Goal: Information Seeking & Learning: Learn about a topic

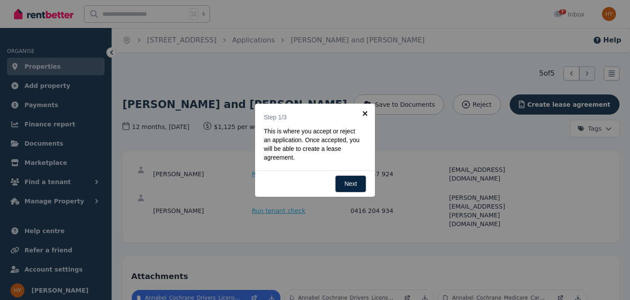
click at [365, 113] on link "×" at bounding box center [365, 114] width 20 height 20
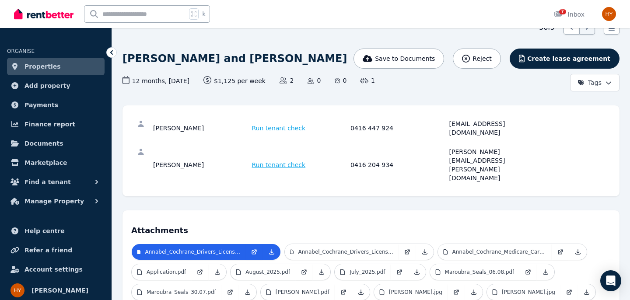
scroll to position [56, 0]
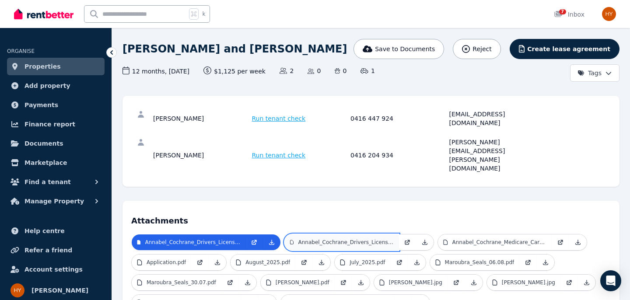
click at [330, 239] on p "Annabel_Cochrane_Drivers_License_Front.jpeg" at bounding box center [345, 242] width 95 height 7
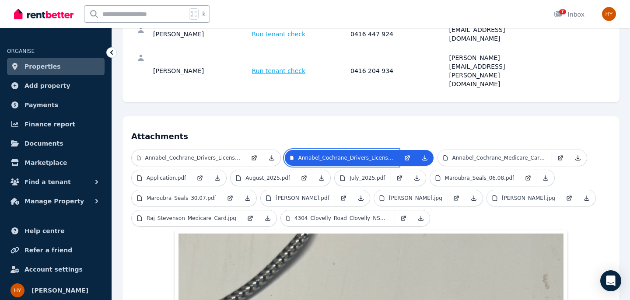
scroll to position [141, 0]
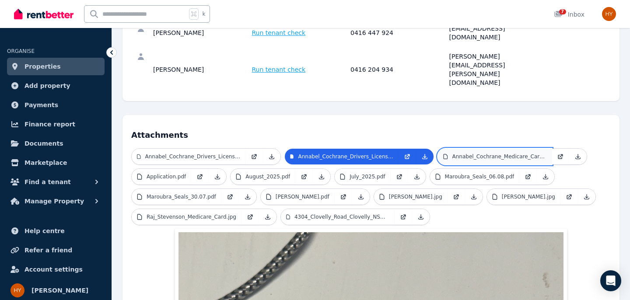
click at [463, 153] on p "Annabel_Cochrane_Medicare_Card.jpeg" at bounding box center [499, 156] width 94 height 7
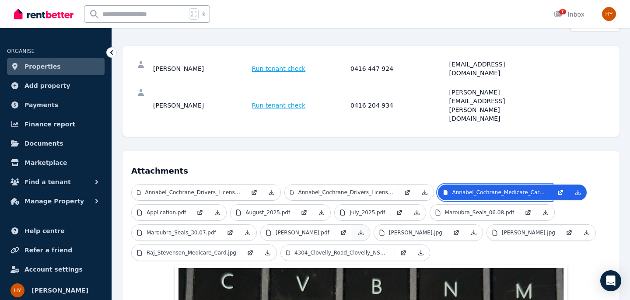
scroll to position [101, 0]
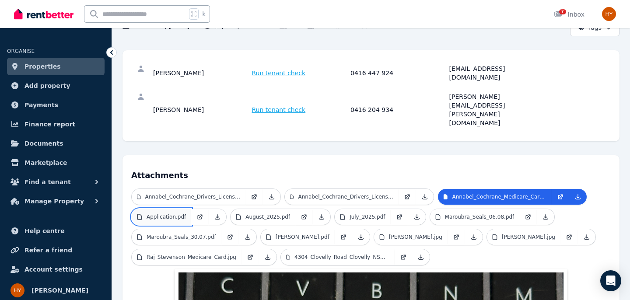
click at [175, 213] on p "Application.pdf" at bounding box center [165, 216] width 39 height 7
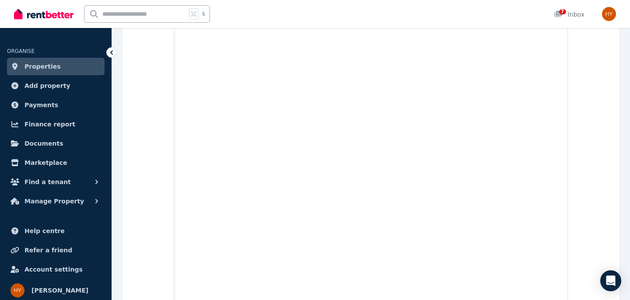
scroll to position [5585, 0]
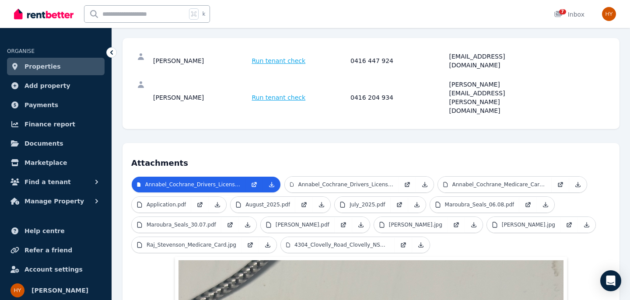
scroll to position [115, 0]
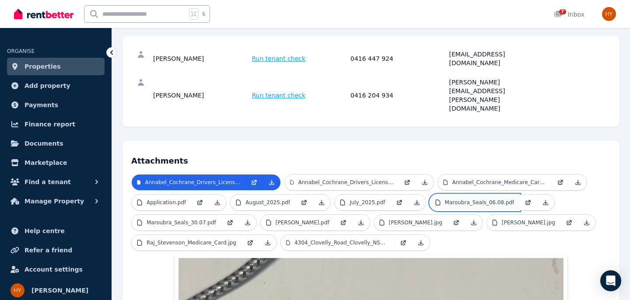
click at [453, 199] on p "Maroubra_Seals_06.08.pdf" at bounding box center [480, 202] width 70 height 7
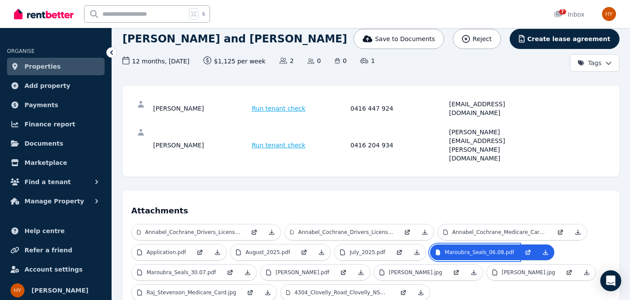
scroll to position [89, 0]
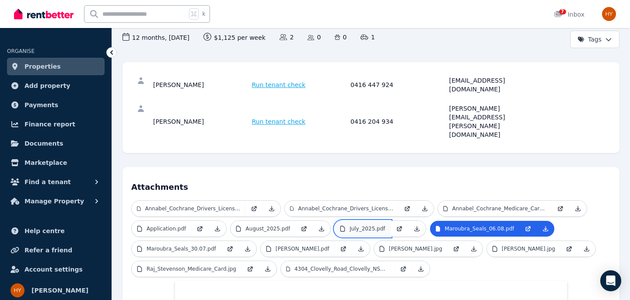
click at [369, 225] on p "July_2025.pdf" at bounding box center [366, 228] width 35 height 7
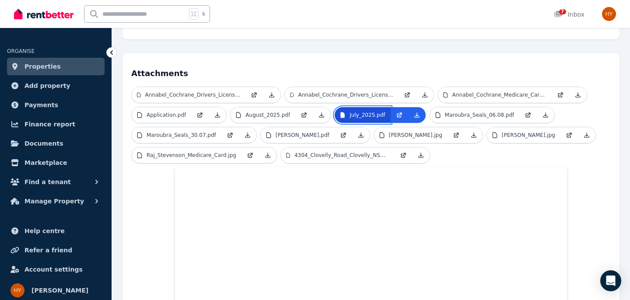
scroll to position [200, 0]
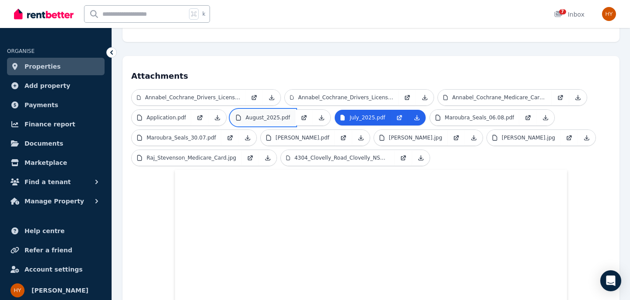
click at [272, 110] on link "August_2025.pdf" at bounding box center [262, 118] width 65 height 16
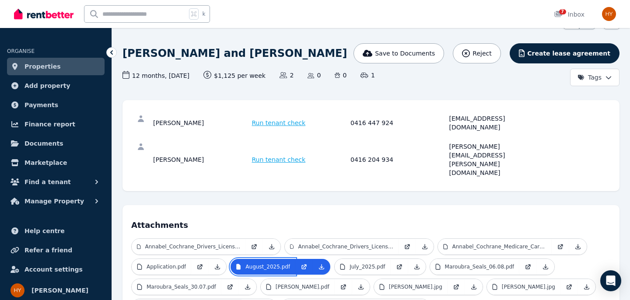
scroll to position [56, 0]
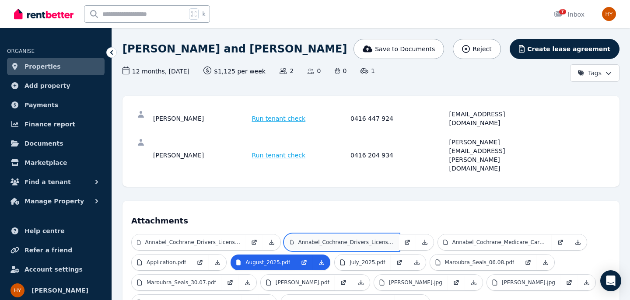
click at [333, 239] on p "Annabel_Cochrane_Drivers_License_Front.jpeg" at bounding box center [345, 242] width 95 height 7
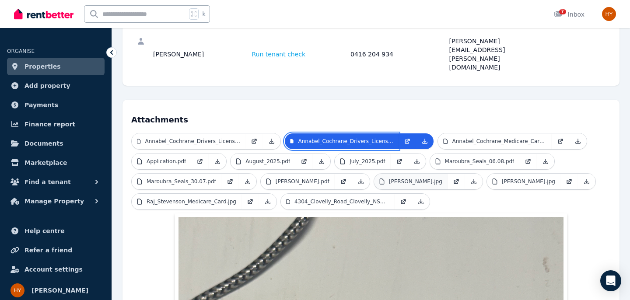
scroll to position [152, 0]
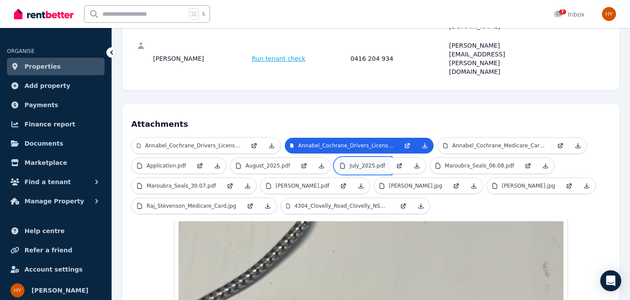
click at [370, 162] on p "July_2025.pdf" at bounding box center [366, 165] width 35 height 7
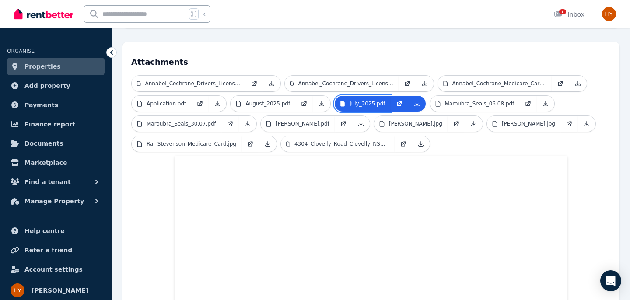
scroll to position [215, 0]
click at [281, 99] on p "August_2025.pdf" at bounding box center [267, 102] width 45 height 7
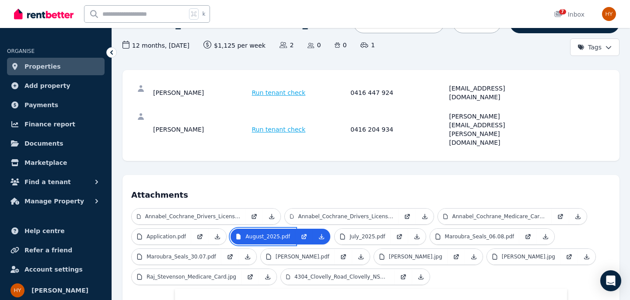
scroll to position [84, 0]
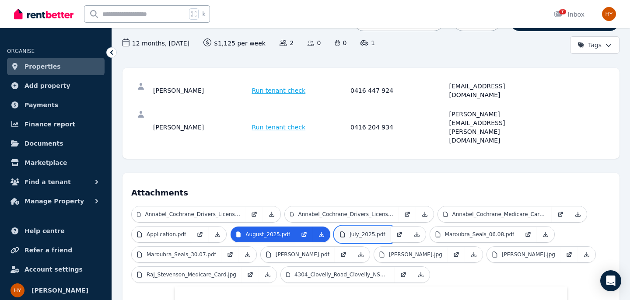
click at [359, 231] on p "July_2025.pdf" at bounding box center [366, 234] width 35 height 7
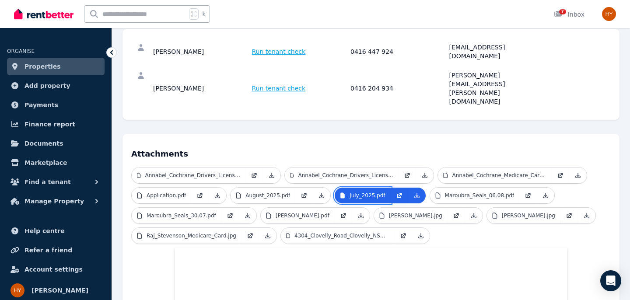
scroll to position [122, 0]
click at [167, 192] on p "Application.pdf" at bounding box center [165, 195] width 39 height 7
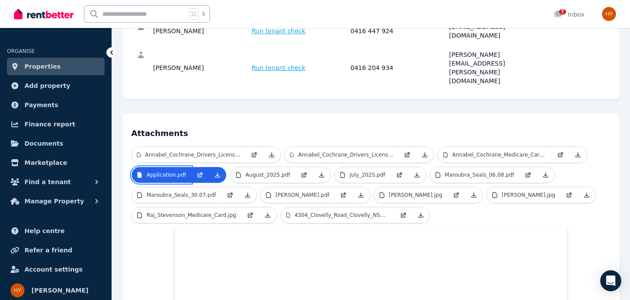
scroll to position [138, 0]
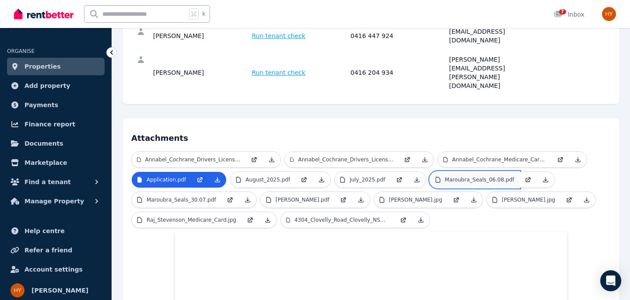
click at [468, 176] on p "Maroubra_Seals_06.08.pdf" at bounding box center [480, 179] width 70 height 7
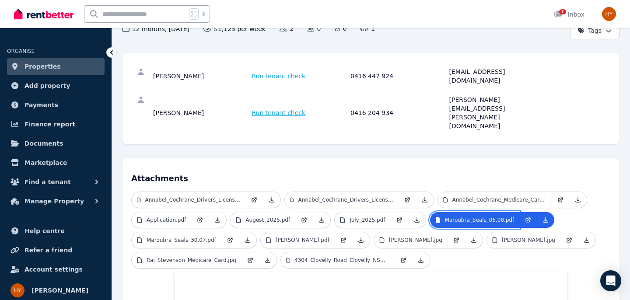
scroll to position [100, 0]
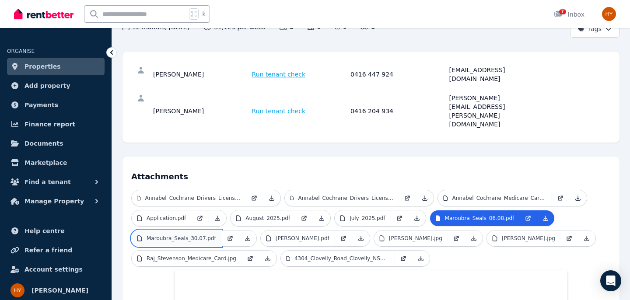
click at [185, 235] on p "Maroubra_Seals_30.07.pdf" at bounding box center [181, 238] width 70 height 7
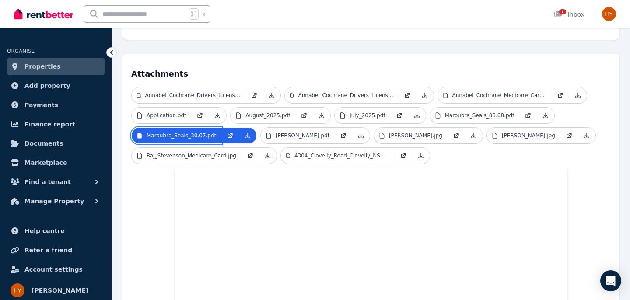
scroll to position [191, 0]
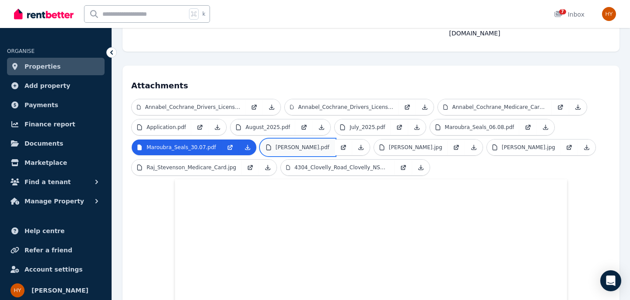
click at [280, 144] on p "[PERSON_NAME].pdf" at bounding box center [302, 147] width 54 height 7
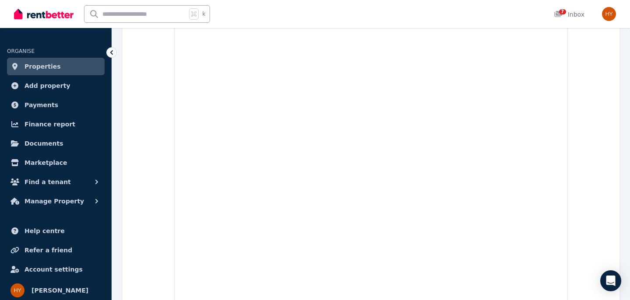
scroll to position [955, 0]
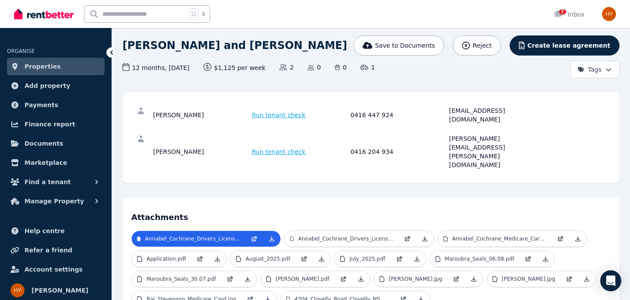
scroll to position [59, 0]
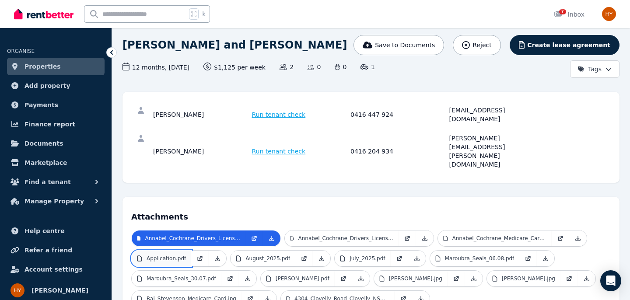
click at [166, 255] on p "Application.pdf" at bounding box center [165, 258] width 39 height 7
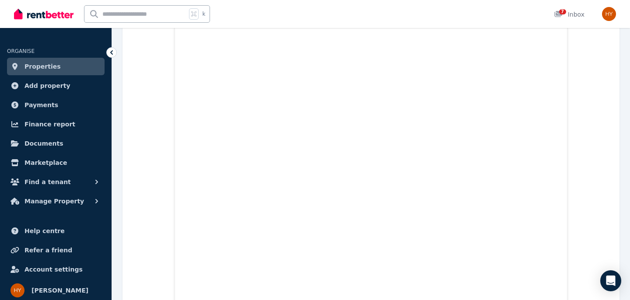
scroll to position [997, 0]
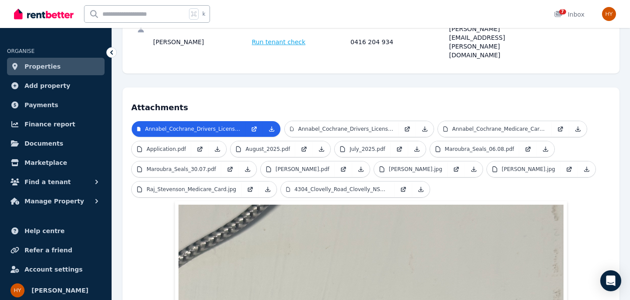
scroll to position [170, 0]
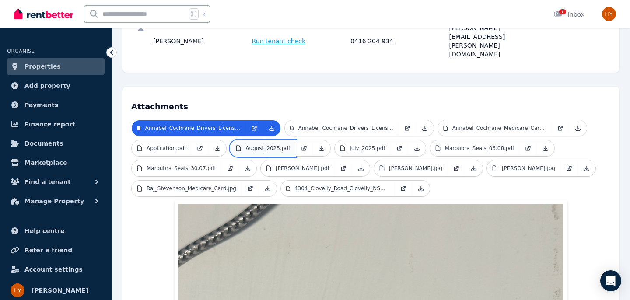
click at [276, 145] on p "August_2025.pdf" at bounding box center [267, 148] width 45 height 7
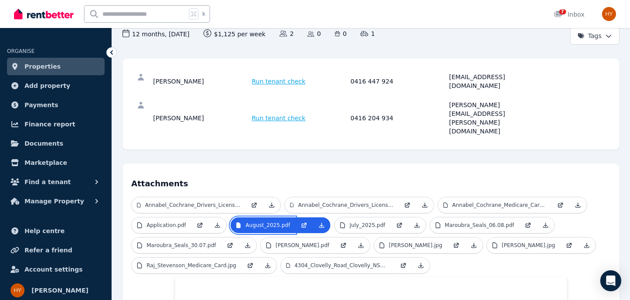
scroll to position [100, 0]
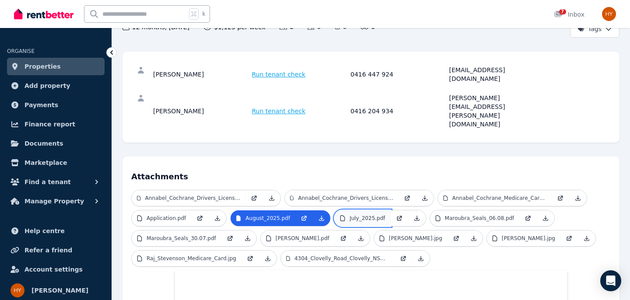
click at [366, 215] on p "July_2025.pdf" at bounding box center [366, 218] width 35 height 7
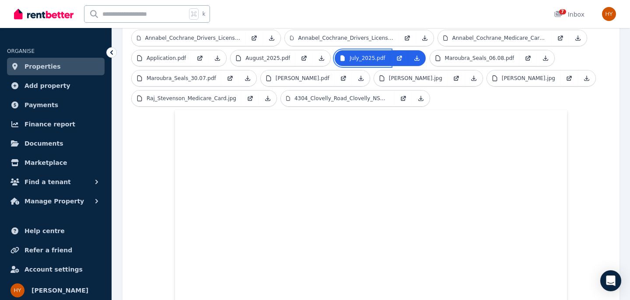
scroll to position [0, 0]
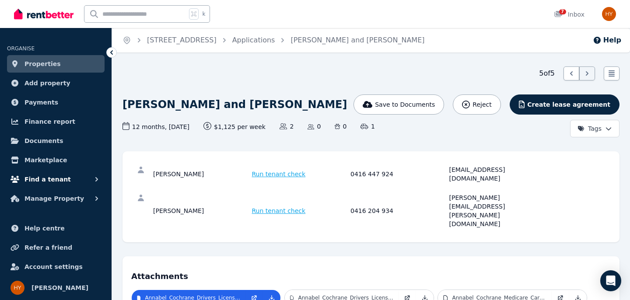
scroll to position [2, 0]
click at [39, 64] on span "Properties" at bounding box center [42, 64] width 36 height 10
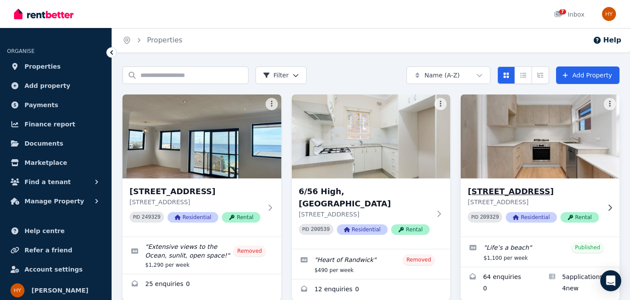
click at [537, 153] on img at bounding box center [540, 136] width 167 height 88
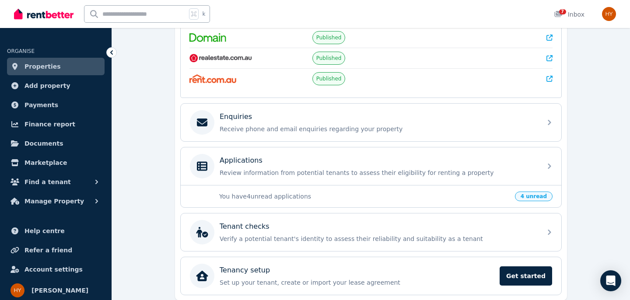
scroll to position [211, 0]
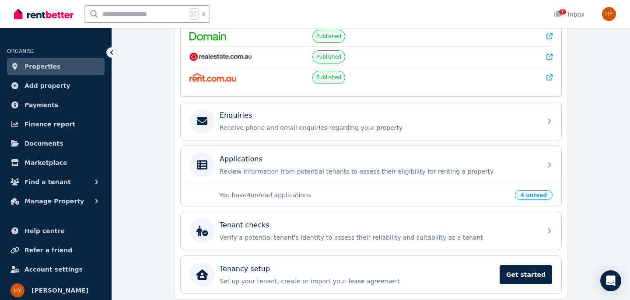
click at [537, 196] on span "4 unread" at bounding box center [534, 195] width 38 height 10
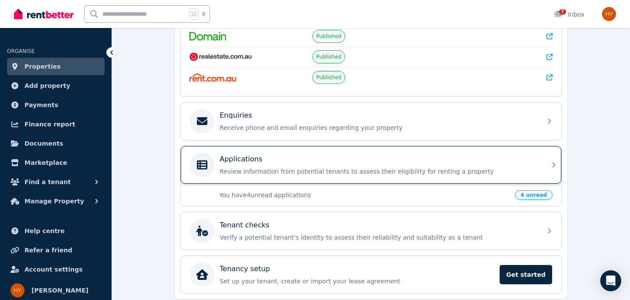
click at [247, 161] on p "Applications" at bounding box center [241, 159] width 43 height 10
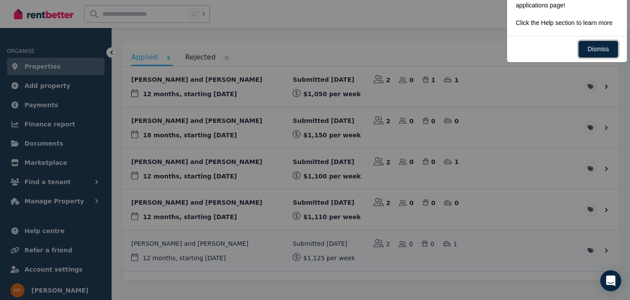
scroll to position [89, 0]
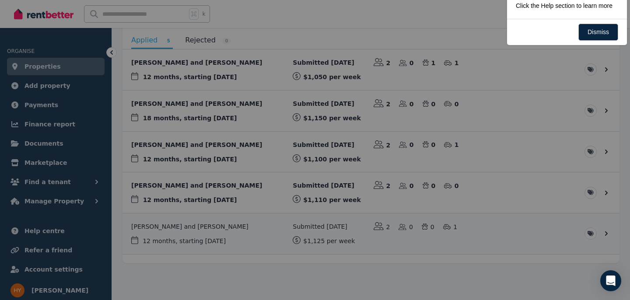
click at [209, 196] on div at bounding box center [315, 150] width 630 height 300
click at [606, 193] on div at bounding box center [315, 150] width 630 height 300
click at [535, 10] on p "Click the Help section to learn more" at bounding box center [564, 5] width 97 height 9
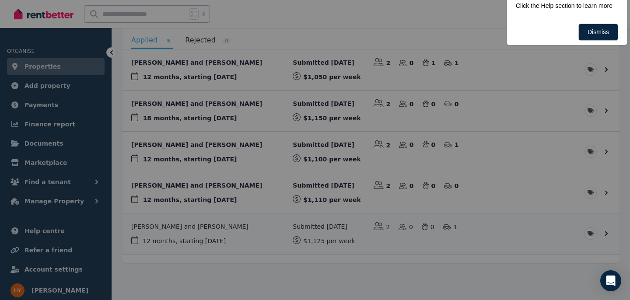
click at [532, 10] on p "Click the Help section to learn more" at bounding box center [564, 5] width 97 height 9
click at [590, 41] on link "Dismiss" at bounding box center [598, 32] width 40 height 17
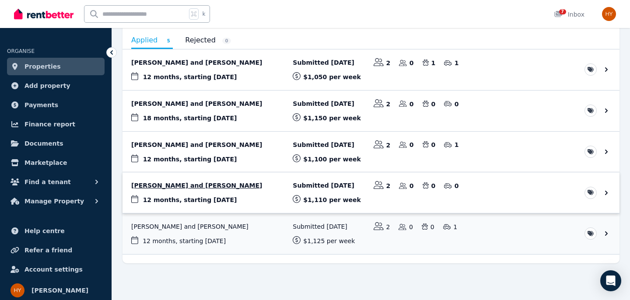
click at [604, 193] on link "View application: Isabella Ashton and Dimitri Apostolakis" at bounding box center [370, 192] width 497 height 41
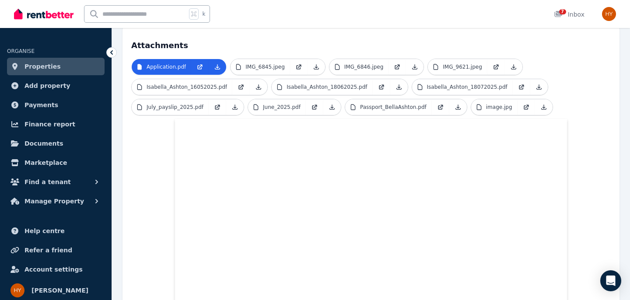
scroll to position [208, 0]
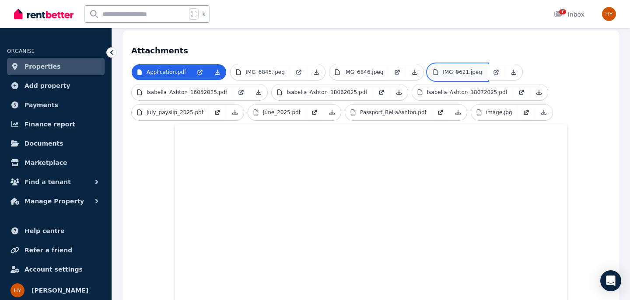
click at [446, 69] on p "IMG_9621.jpeg" at bounding box center [462, 72] width 39 height 7
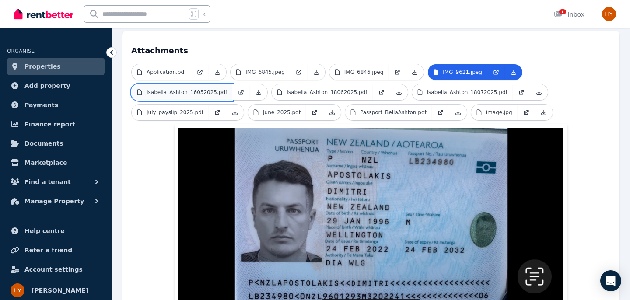
click at [212, 89] on p "Isabella_Ashton_16052025.pdf" at bounding box center [186, 92] width 80 height 7
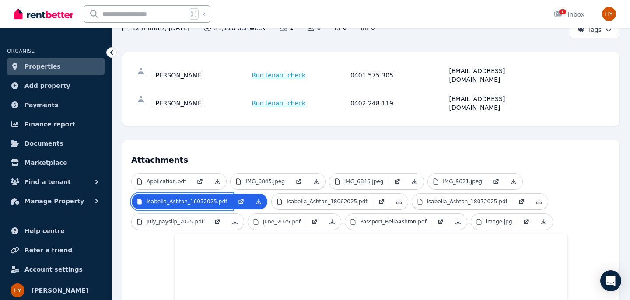
scroll to position [101, 0]
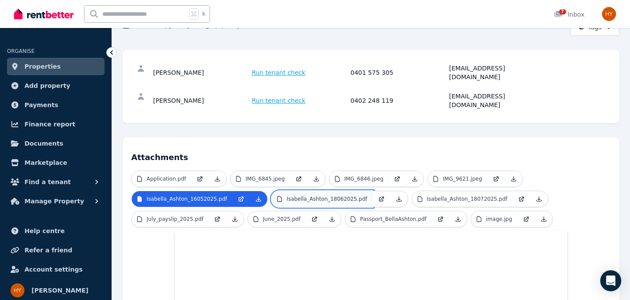
click at [359, 195] on p "Isabella_Ashton_18062025.pdf" at bounding box center [326, 198] width 80 height 7
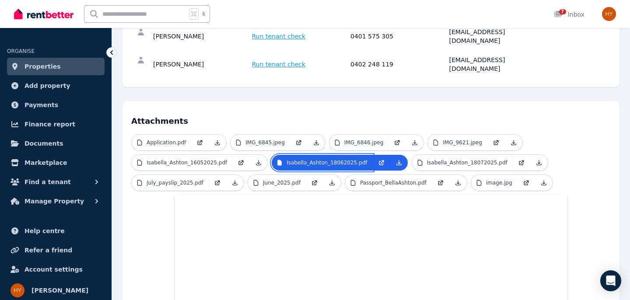
scroll to position [139, 0]
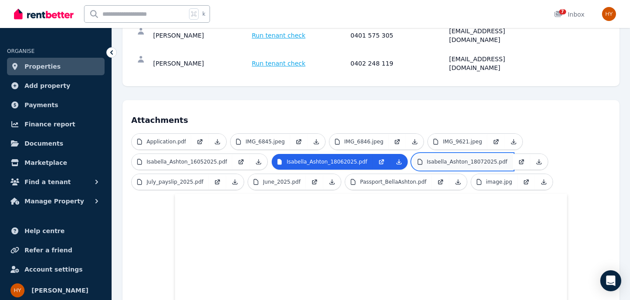
click at [430, 158] on p "Isabella_Ashton_18072025.pdf" at bounding box center [467, 161] width 80 height 7
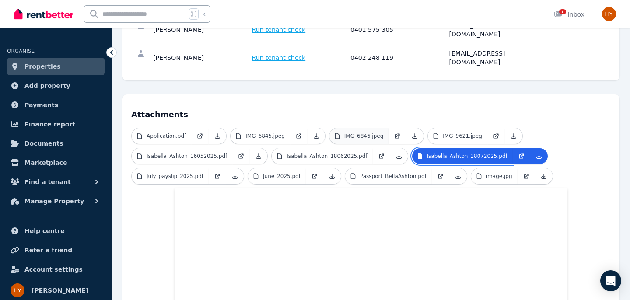
scroll to position [144, 0]
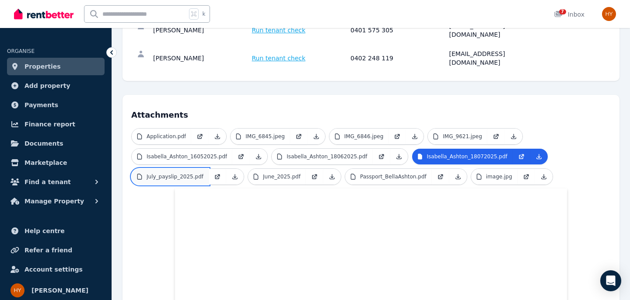
click at [188, 173] on p "July_payslip_2025.pdf" at bounding box center [174, 176] width 57 height 7
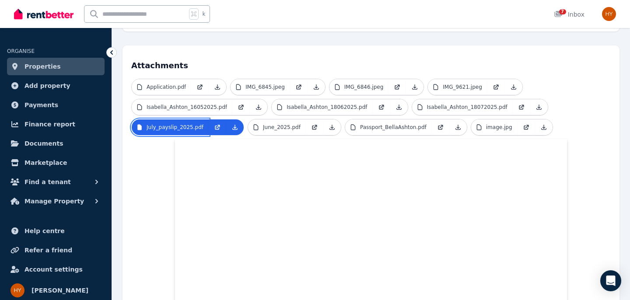
scroll to position [190, 0]
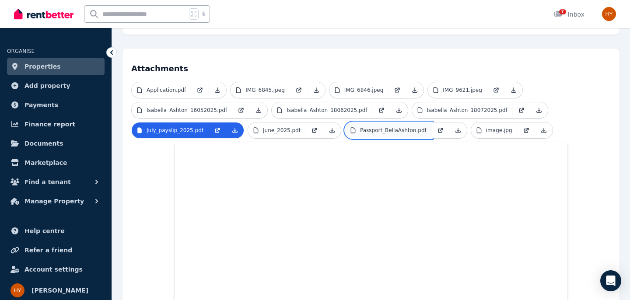
click at [376, 127] on p "Passport_BellaAshton.pdf" at bounding box center [393, 130] width 66 height 7
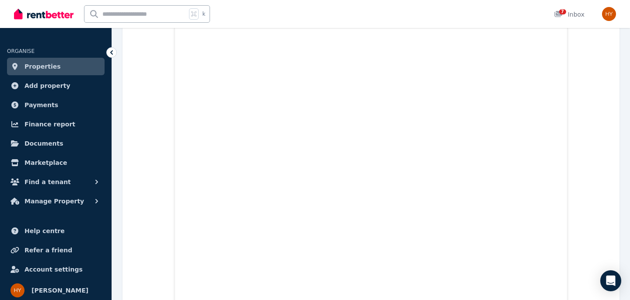
scroll to position [0, 0]
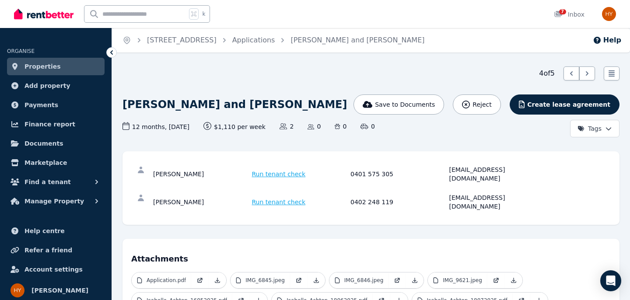
click at [113, 50] on icon at bounding box center [111, 52] width 9 height 9
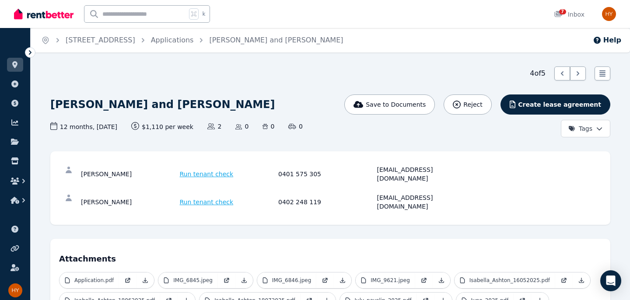
click at [29, 54] on icon at bounding box center [30, 52] width 3 height 4
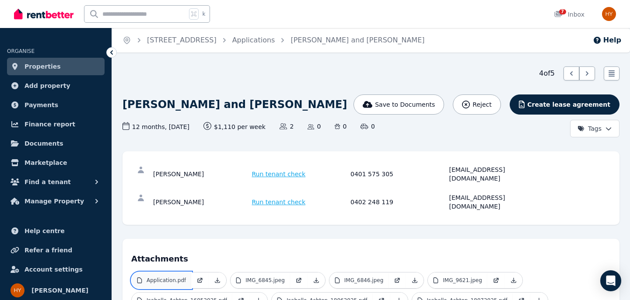
click at [173, 277] on p "Application.pdf" at bounding box center [165, 280] width 39 height 7
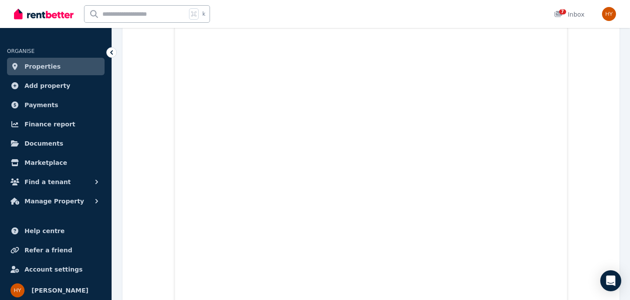
scroll to position [1572, 0]
click at [113, 52] on icon at bounding box center [111, 52] width 9 height 9
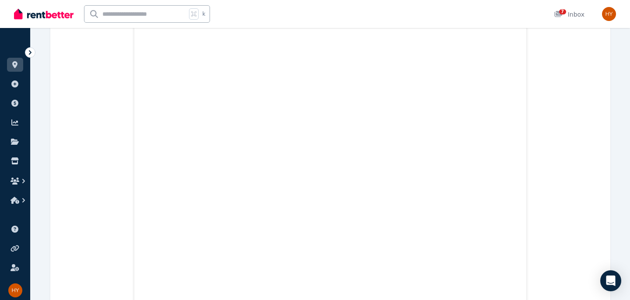
scroll to position [0, 0]
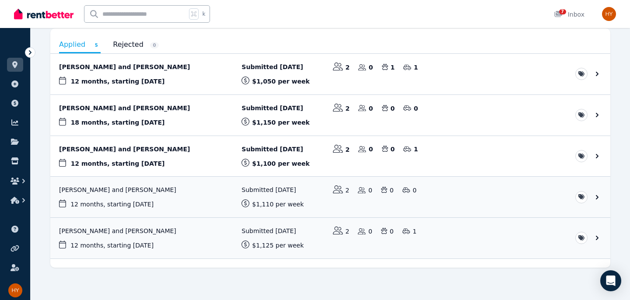
scroll to position [89, 0]
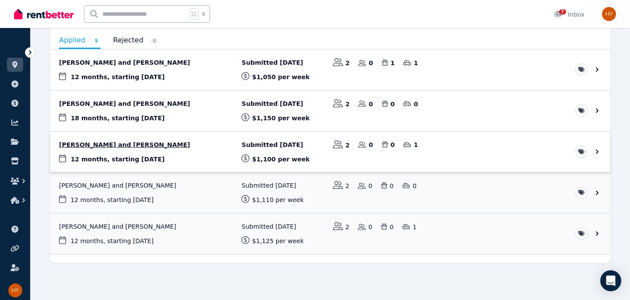
click at [180, 156] on link "View application: Scott Moore and Catherine Moore" at bounding box center [330, 152] width 560 height 41
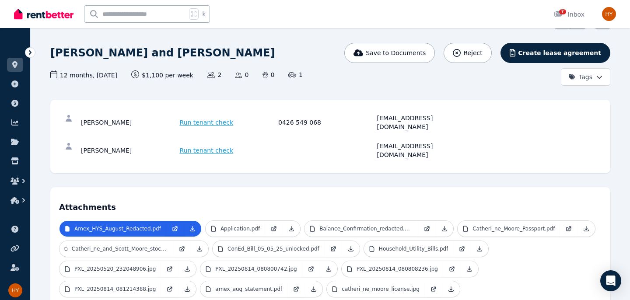
scroll to position [51, 0]
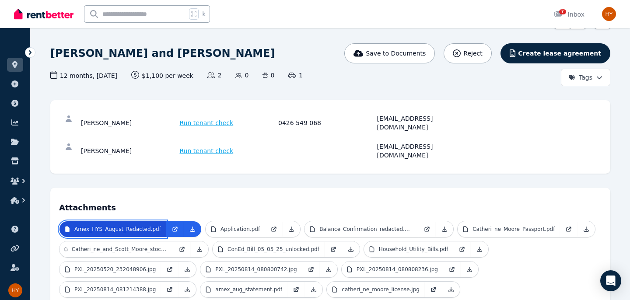
click at [143, 226] on p "Amex_HYS_August_Redacted.pdf" at bounding box center [117, 229] width 87 height 7
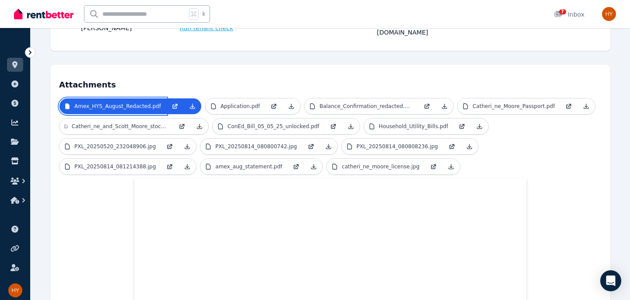
scroll to position [172, 0]
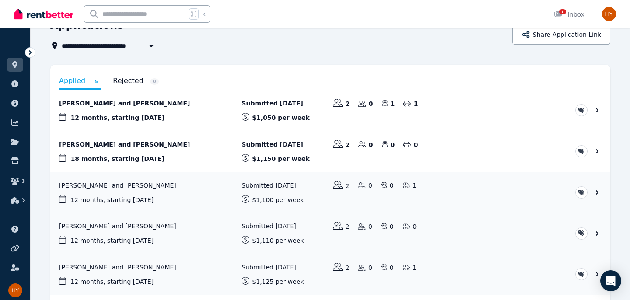
scroll to position [89, 0]
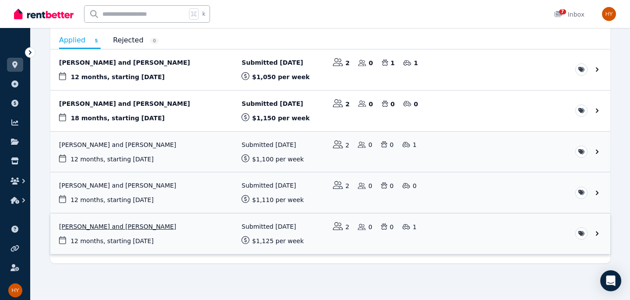
click at [120, 237] on link "View application: Raj Stevenson and Annabel Cochrane" at bounding box center [330, 233] width 560 height 41
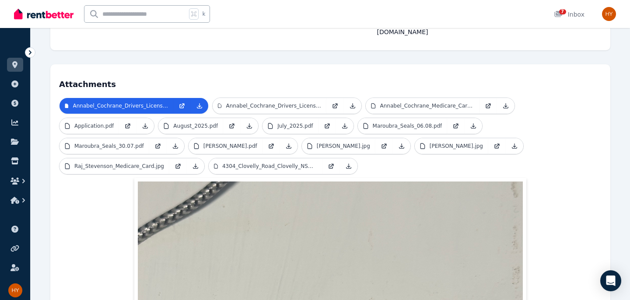
scroll to position [194, 0]
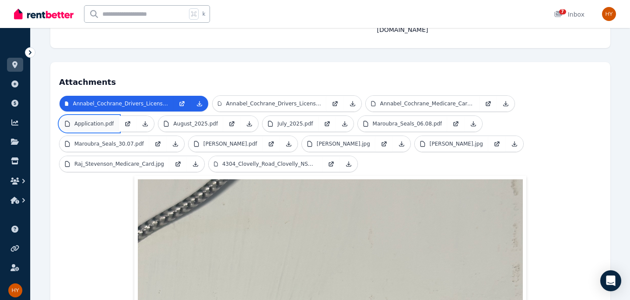
click at [100, 120] on p "Application.pdf" at bounding box center [93, 123] width 39 height 7
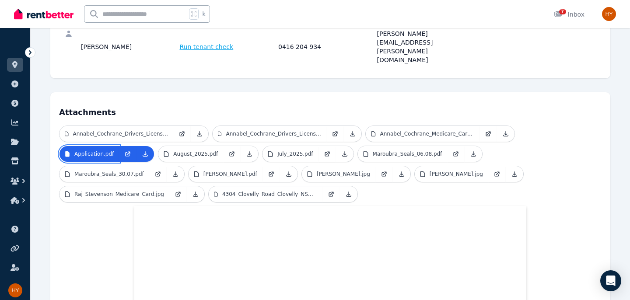
scroll to position [0, 0]
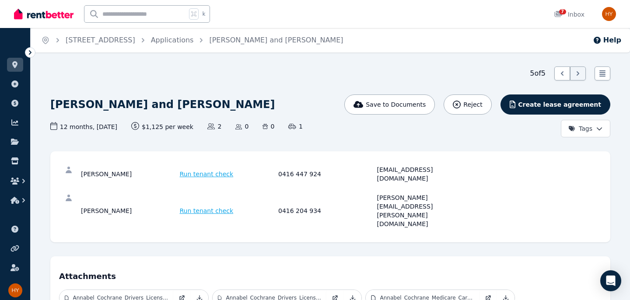
click at [28, 52] on icon at bounding box center [30, 52] width 9 height 9
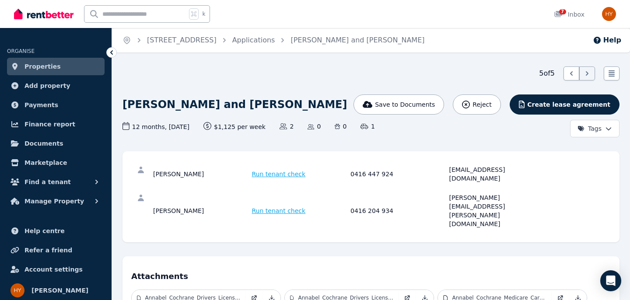
click at [25, 67] on span "Properties" at bounding box center [42, 66] width 36 height 10
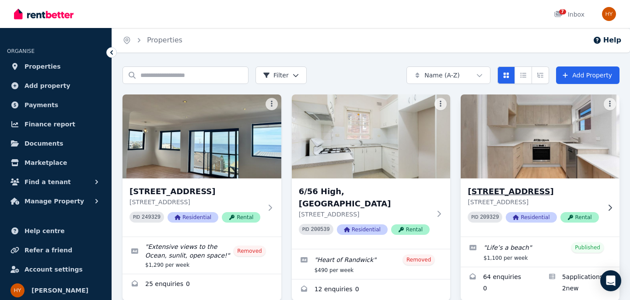
click at [519, 151] on img at bounding box center [540, 136] width 167 height 88
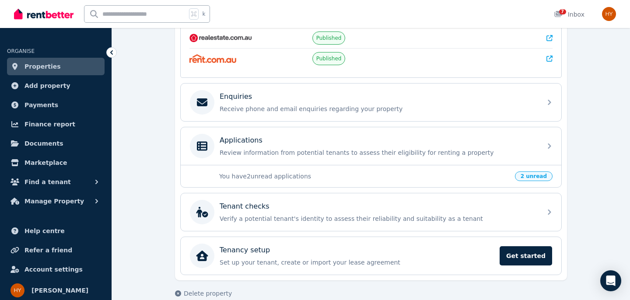
scroll to position [230, 0]
click at [536, 177] on span "2 unread" at bounding box center [534, 176] width 38 height 10
click at [310, 175] on p "You have 2 unread applications" at bounding box center [364, 175] width 290 height 9
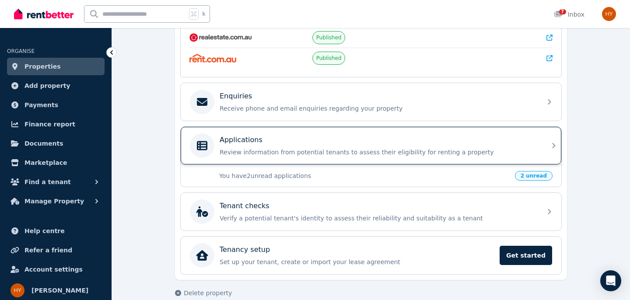
click at [414, 147] on div "Applications Review information from potential tenants to assess their eligibil…" at bounding box center [378, 146] width 317 height 22
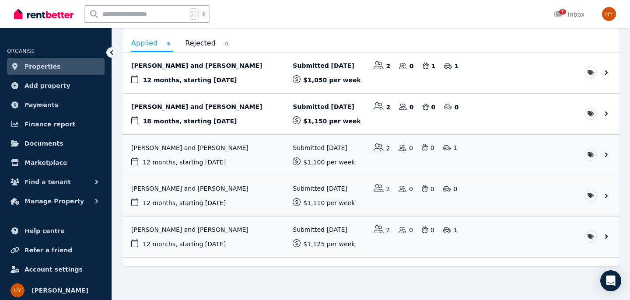
scroll to position [87, 0]
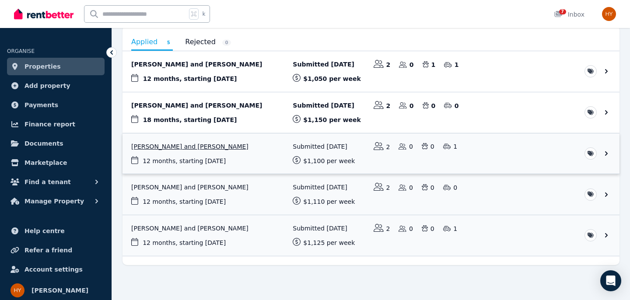
click at [527, 157] on link "View application: Scott Moore and Catherine Moore" at bounding box center [370, 153] width 497 height 41
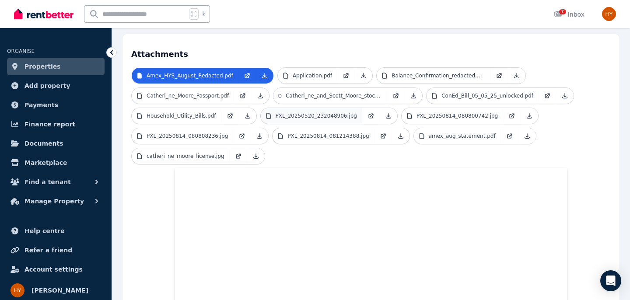
scroll to position [208, 0]
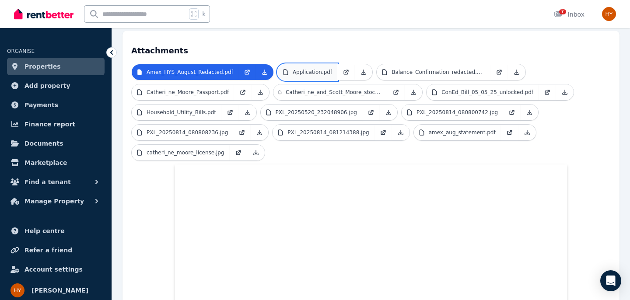
click at [322, 64] on link "Application.pdf" at bounding box center [307, 72] width 59 height 16
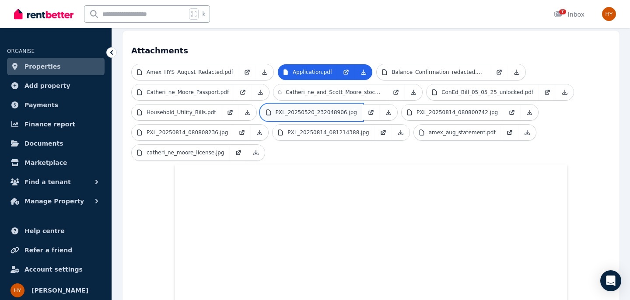
click at [329, 109] on p "PXL_20250520_232048906.jpg" at bounding box center [315, 112] width 81 height 7
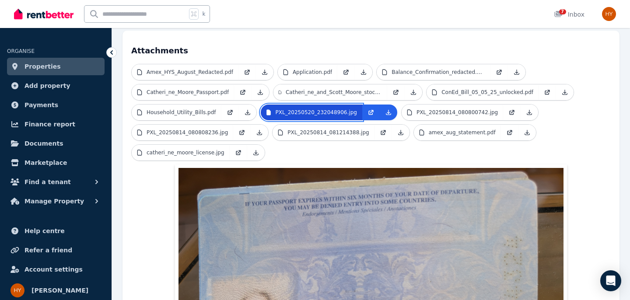
scroll to position [116, 0]
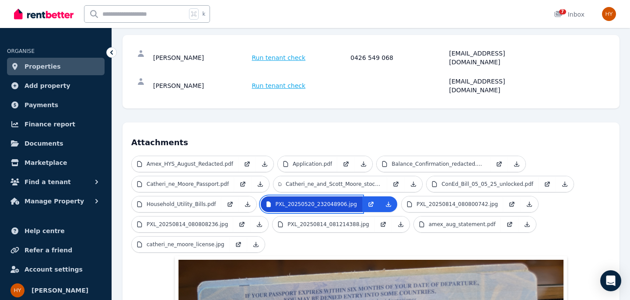
click at [347, 196] on link "PXL_20250520_232048906.jpg" at bounding box center [311, 204] width 101 height 16
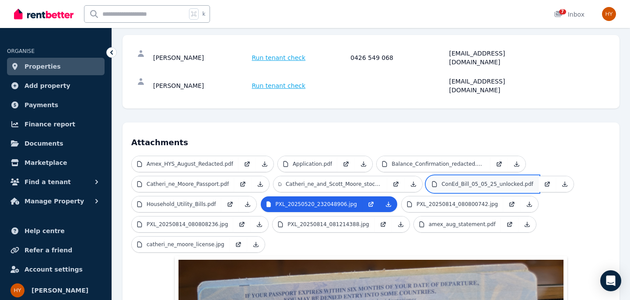
click at [455, 181] on p "ConEd_Bill_05_05_25_unlocked.pdf" at bounding box center [487, 184] width 92 height 7
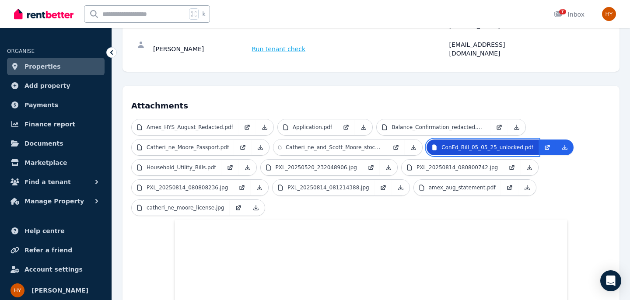
scroll to position [152, 0]
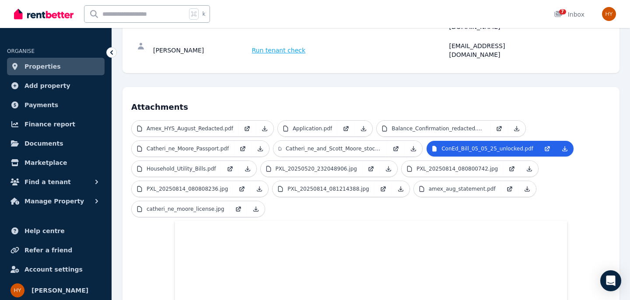
click at [562, 120] on ul "Amex_HYS_August_Redacted.pdf Application.pdf Balance_Confirmation_redacted.pdf …" at bounding box center [370, 170] width 479 height 101
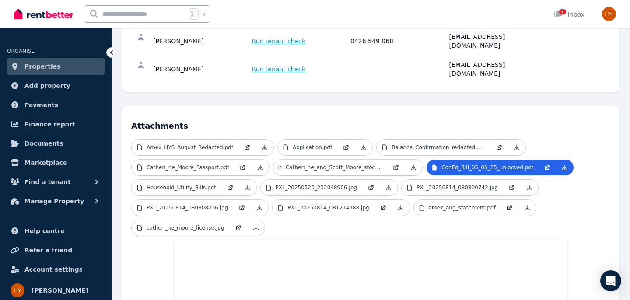
scroll to position [132, 0]
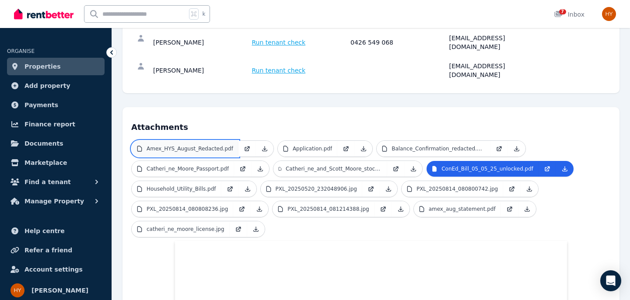
click at [185, 145] on p "Amex_HYS_August_Redacted.pdf" at bounding box center [189, 148] width 87 height 7
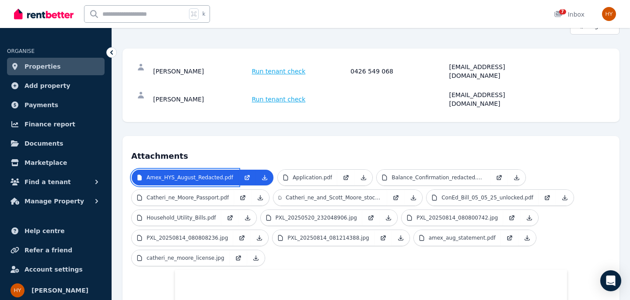
scroll to position [99, 0]
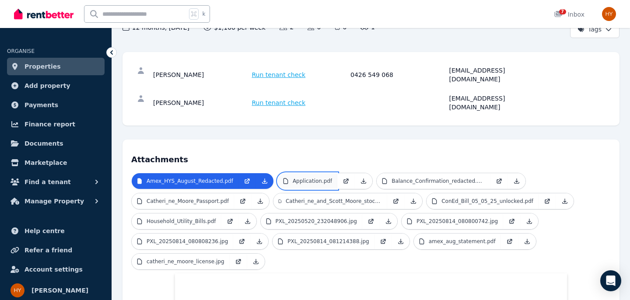
click at [318, 178] on p "Application.pdf" at bounding box center [312, 181] width 39 height 7
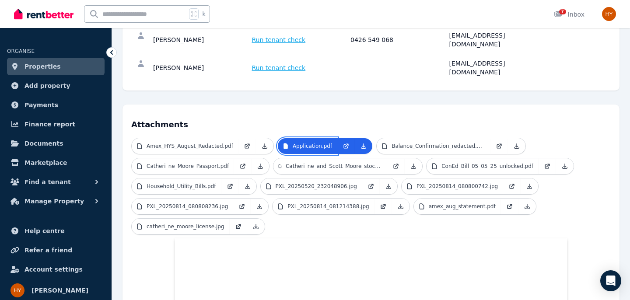
scroll to position [136, 0]
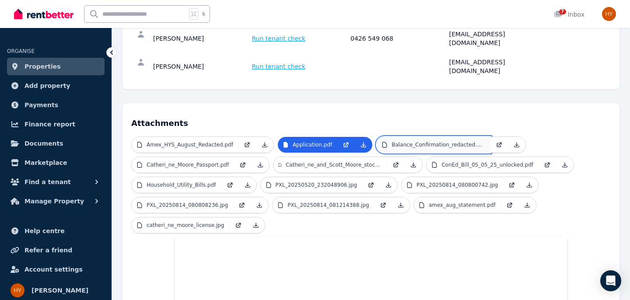
click at [439, 141] on p "Balance_Confirmation_redacted.pdf" at bounding box center [438, 144] width 94 height 7
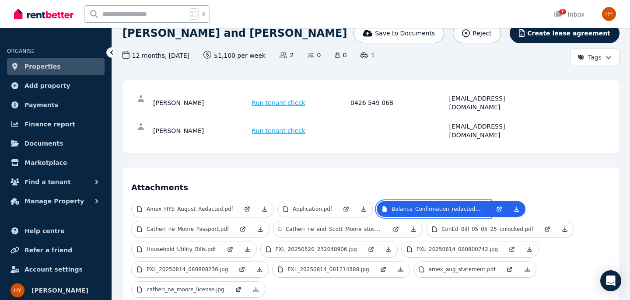
scroll to position [72, 0]
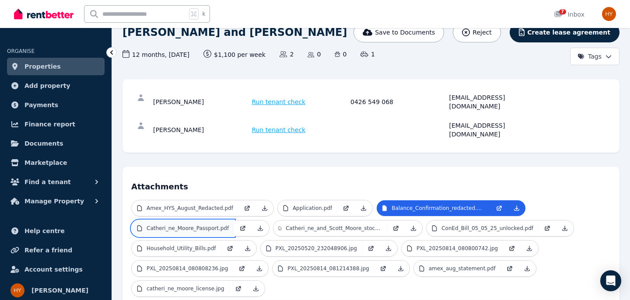
click at [210, 225] on p "Catheri_ne_Moore_Passport.pdf" at bounding box center [187, 228] width 82 height 7
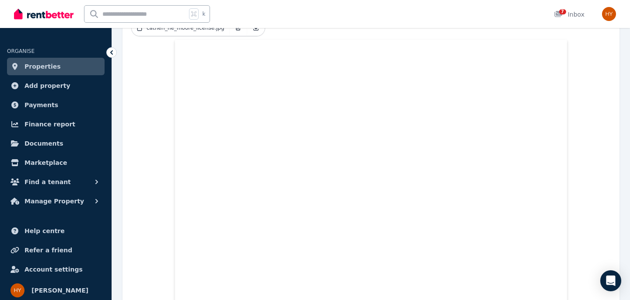
scroll to position [334, 0]
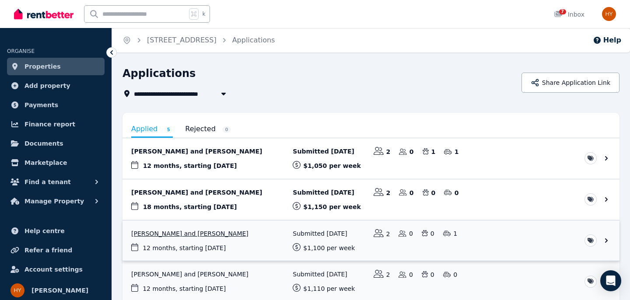
click at [603, 241] on link "View application: Scott Moore and Catherine Moore" at bounding box center [370, 240] width 497 height 41
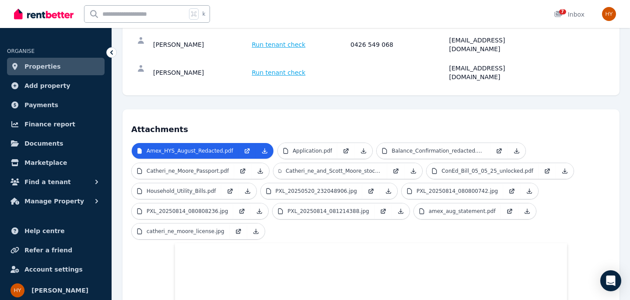
scroll to position [130, 0]
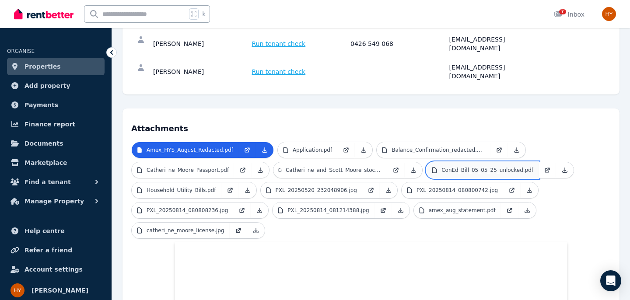
click at [450, 167] on p "ConEd_Bill_05_05_25_unlocked.pdf" at bounding box center [487, 170] width 92 height 7
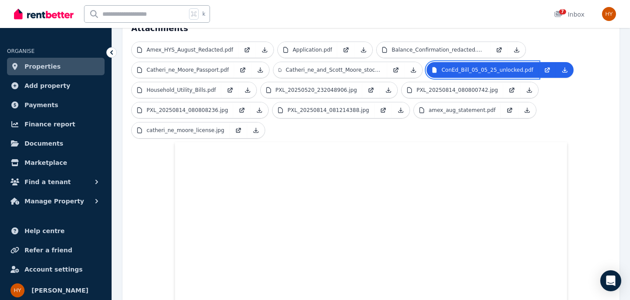
scroll to position [0, 0]
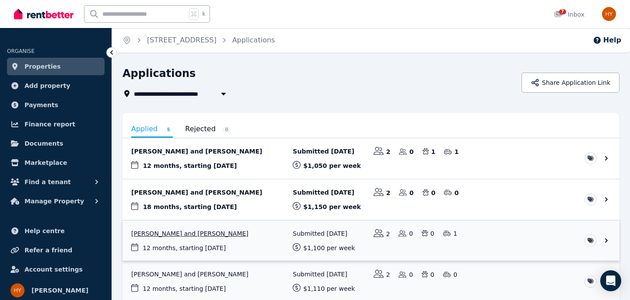
click at [483, 245] on link "View application: Scott Moore and Catherine Moore" at bounding box center [370, 240] width 497 height 41
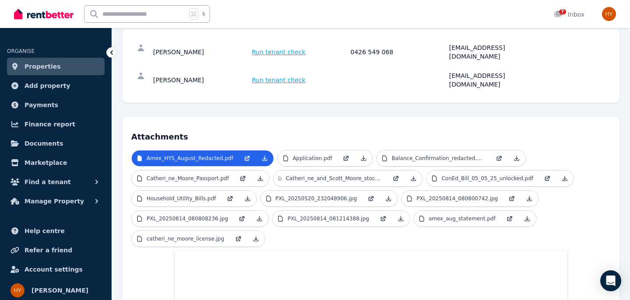
scroll to position [127, 0]
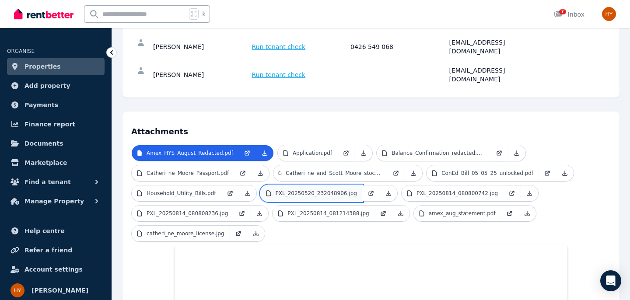
click at [341, 190] on p "PXL_20250520_232048906.jpg" at bounding box center [315, 193] width 81 height 7
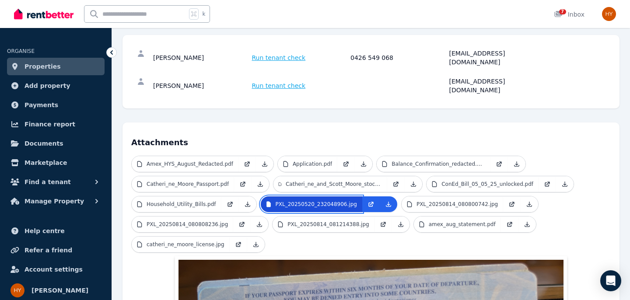
click at [337, 201] on p "PXL_20250520_232048906.jpg" at bounding box center [315, 204] width 81 height 7
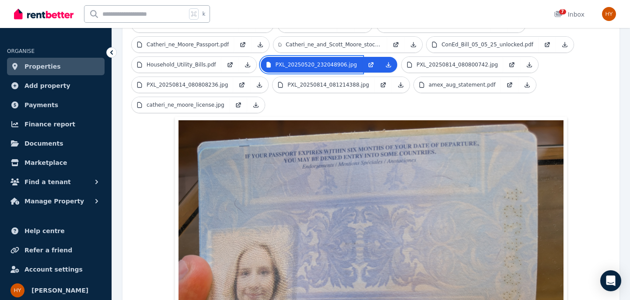
scroll to position [259, 0]
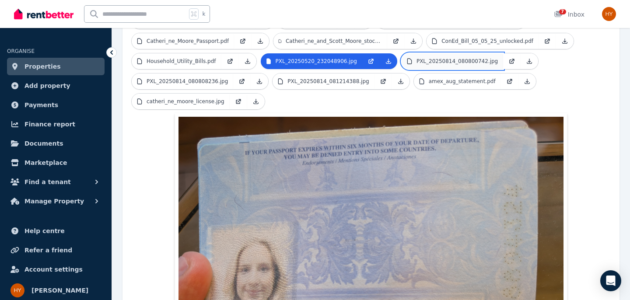
click at [443, 53] on link "PXL_20250814_080800742.jpg" at bounding box center [451, 61] width 101 height 16
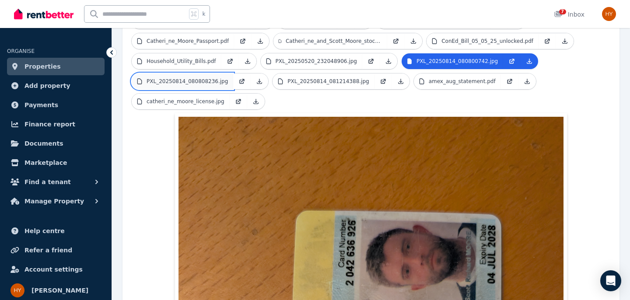
click at [220, 78] on p "PXL_20250814_080808236.jpg" at bounding box center [186, 81] width 81 height 7
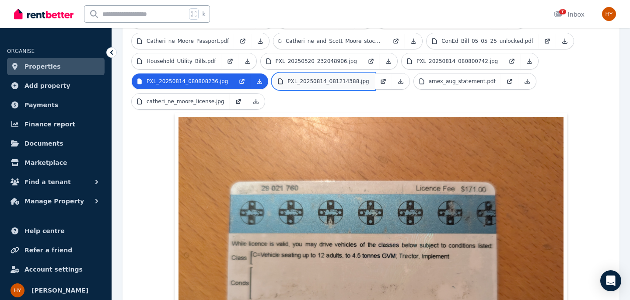
click at [290, 78] on p "PXL_20250814_081214388.jpg" at bounding box center [327, 81] width 81 height 7
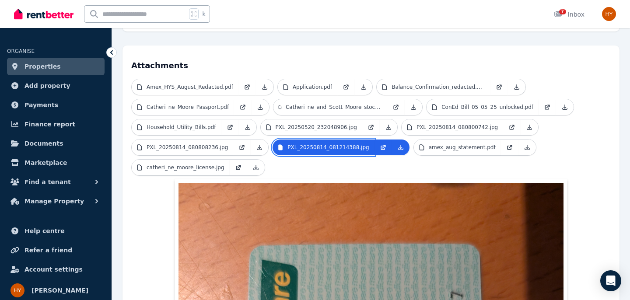
scroll to position [201, 0]
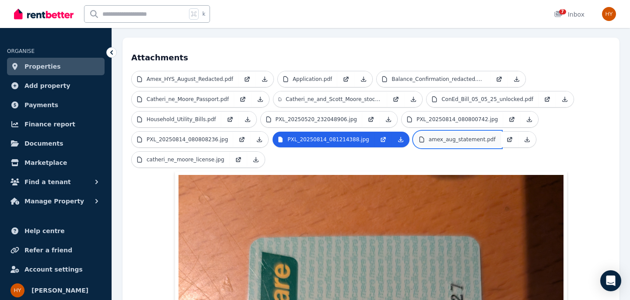
click at [452, 136] on p "amex_aug_statement.pdf" at bounding box center [462, 139] width 67 height 7
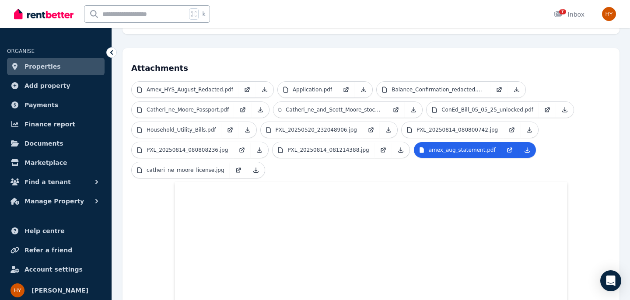
scroll to position [191, 0]
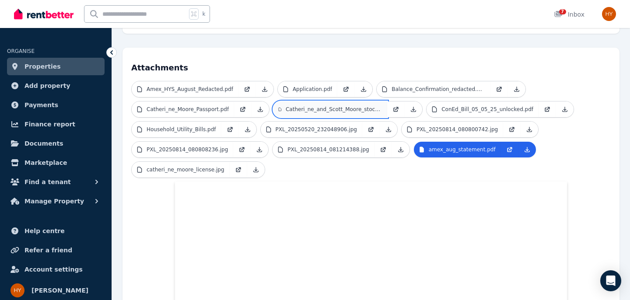
click at [316, 106] on p "Catheri_ne_and_Scott_Moore_stock_statement_redacted.pdf" at bounding box center [334, 109] width 96 height 7
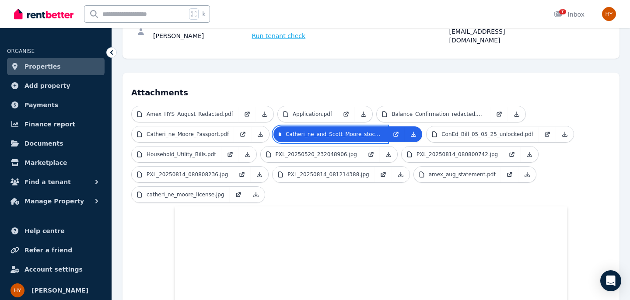
scroll to position [165, 0]
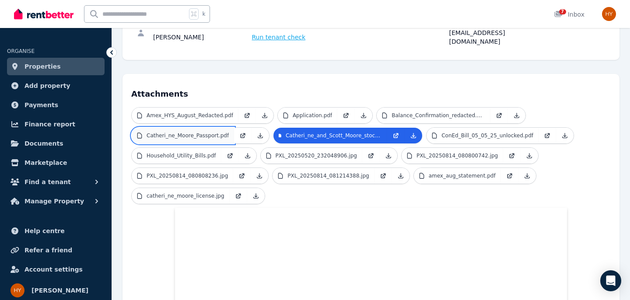
click at [184, 132] on p "Catheri_ne_Moore_Passport.pdf" at bounding box center [187, 135] width 82 height 7
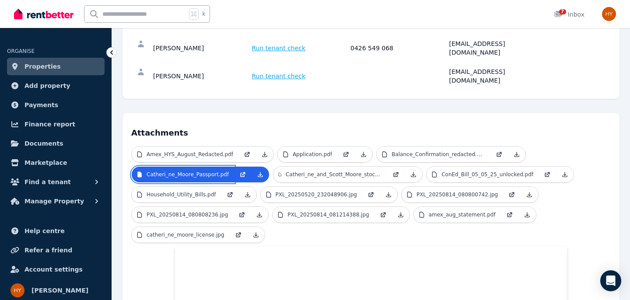
scroll to position [126, 0]
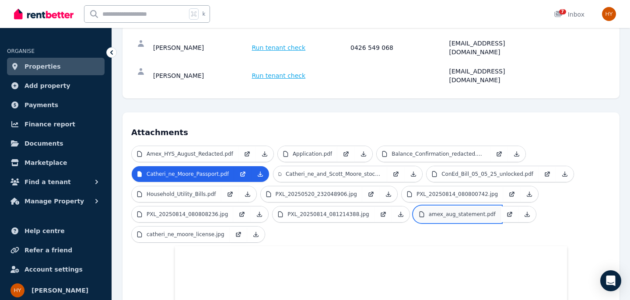
click at [430, 211] on p "amex_aug_statement.pdf" at bounding box center [462, 214] width 67 height 7
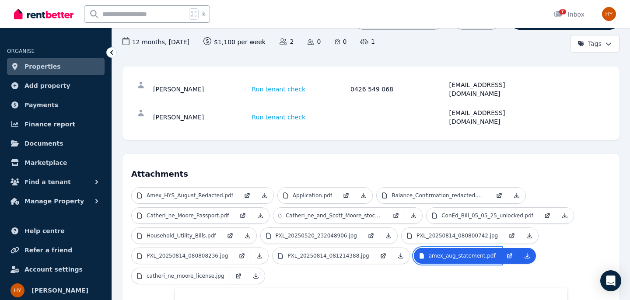
scroll to position [87, 0]
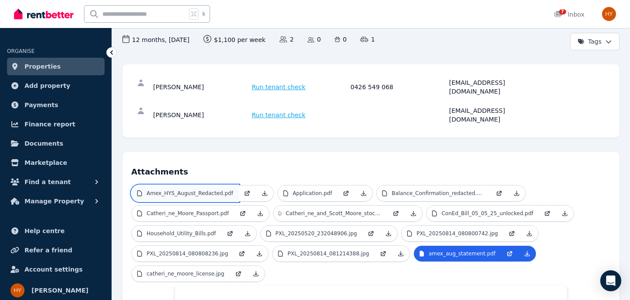
click at [215, 190] on p "Amex_HYS_August_Redacted.pdf" at bounding box center [189, 193] width 87 height 7
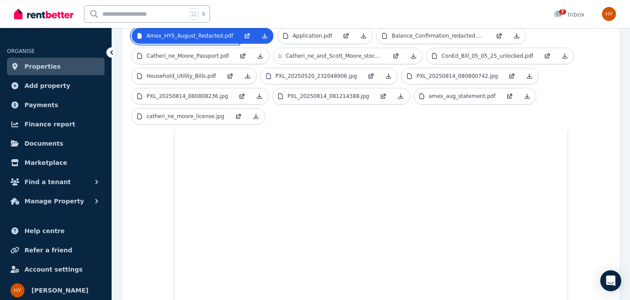
scroll to position [245, 0]
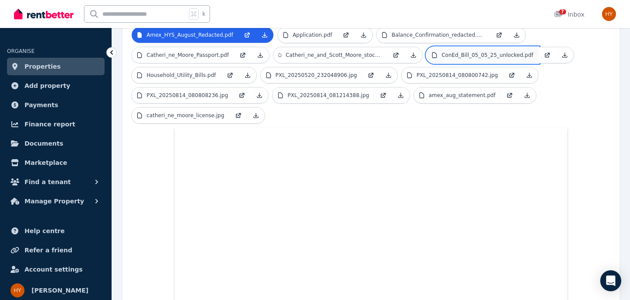
click at [458, 52] on p "ConEd_Bill_05_05_25_unlocked.pdf" at bounding box center [487, 55] width 92 height 7
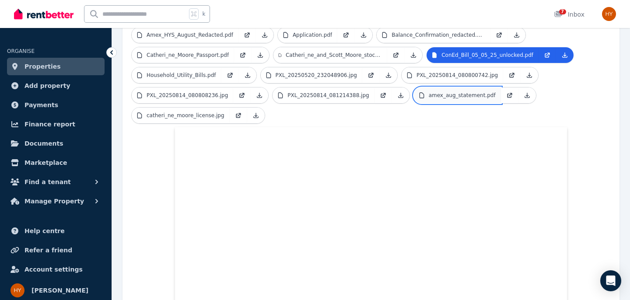
click at [433, 92] on p "amex_aug_statement.pdf" at bounding box center [462, 95] width 67 height 7
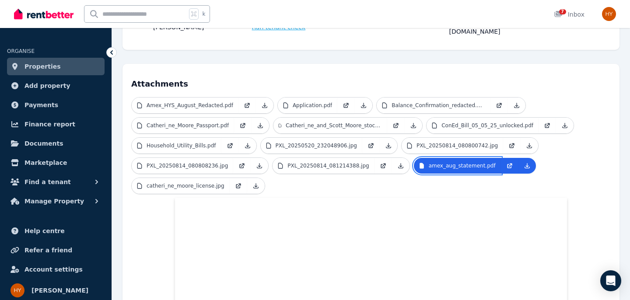
scroll to position [174, 0]
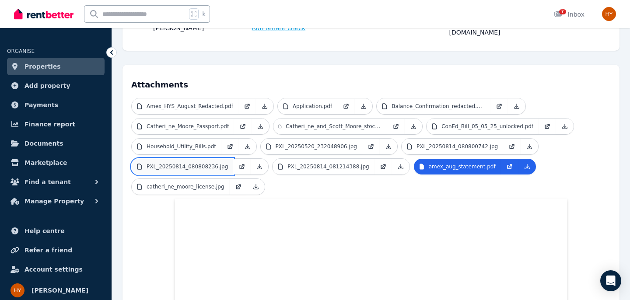
click at [196, 163] on p "PXL_20250814_080808236.jpg" at bounding box center [186, 166] width 81 height 7
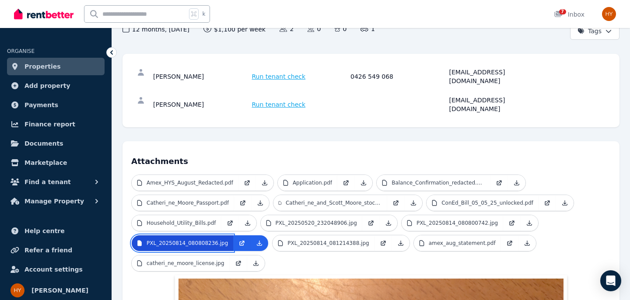
scroll to position [96, 0]
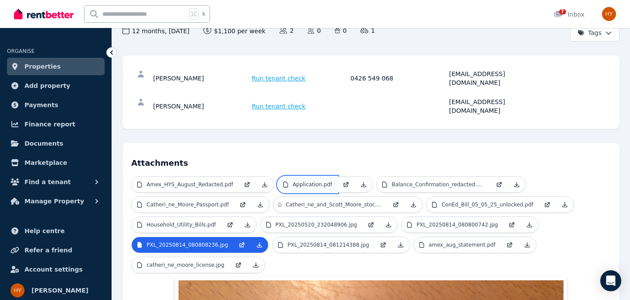
click at [313, 181] on p "Application.pdf" at bounding box center [312, 184] width 39 height 7
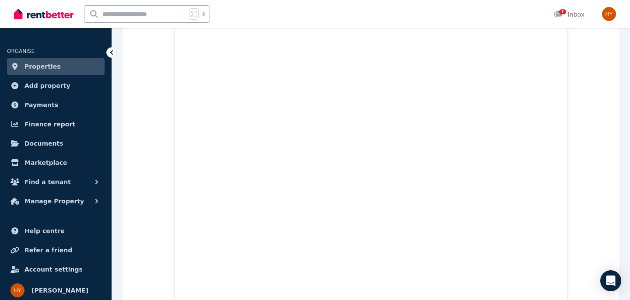
scroll to position [366, 0]
click at [112, 51] on icon at bounding box center [111, 52] width 3 height 4
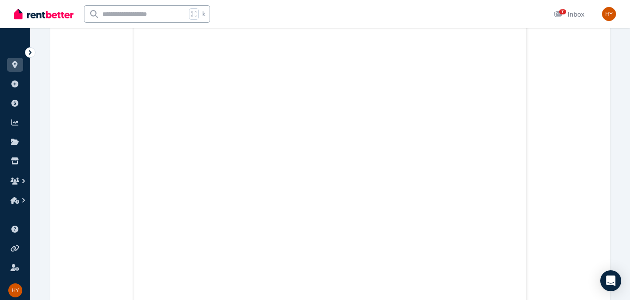
scroll to position [0, 0]
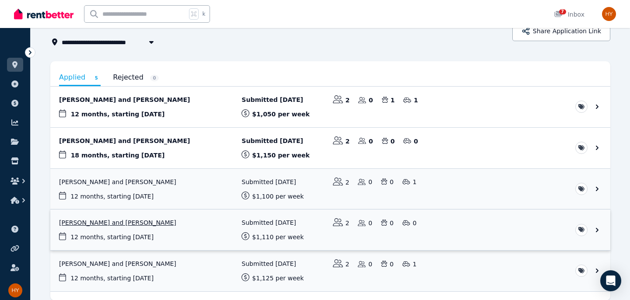
scroll to position [89, 0]
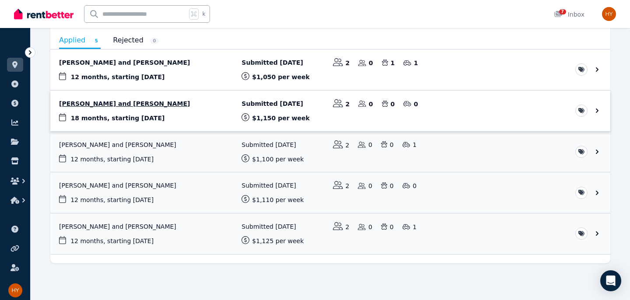
click at [597, 112] on link "View application: Charlotte Hagel and James Bird" at bounding box center [330, 111] width 560 height 41
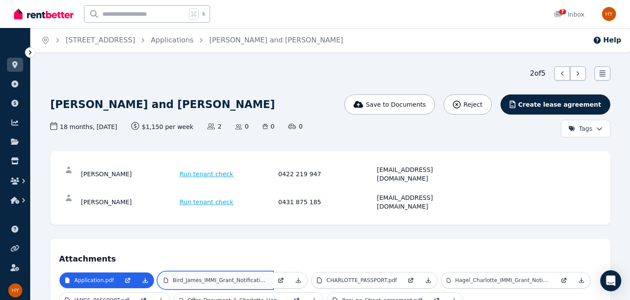
click at [205, 277] on p "Bird_James_IMMI_Grant_Notification.pdf" at bounding box center [220, 280] width 94 height 7
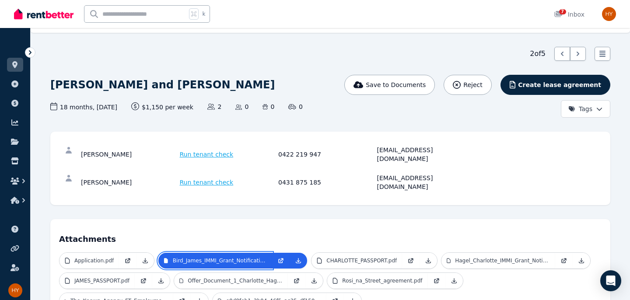
scroll to position [19, 0]
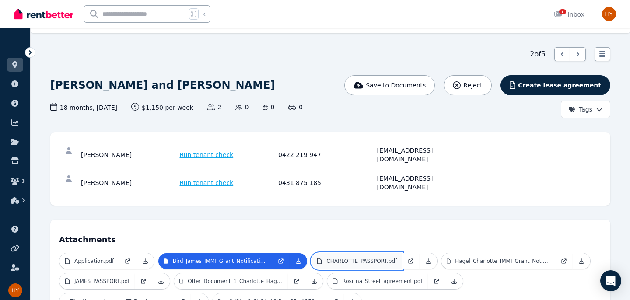
click at [369, 258] on p "CHARLOTTE_PASSPORT.pdf" at bounding box center [361, 261] width 70 height 7
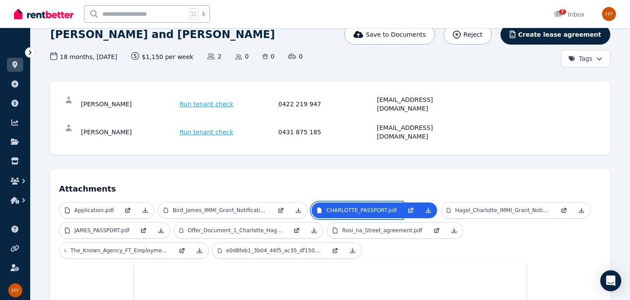
scroll to position [72, 0]
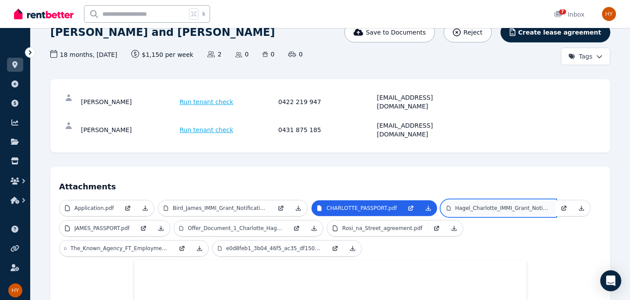
click at [495, 205] on p "Hagel_Charlotte_IMMI_Grant_Notification.pdf" at bounding box center [502, 208] width 95 height 7
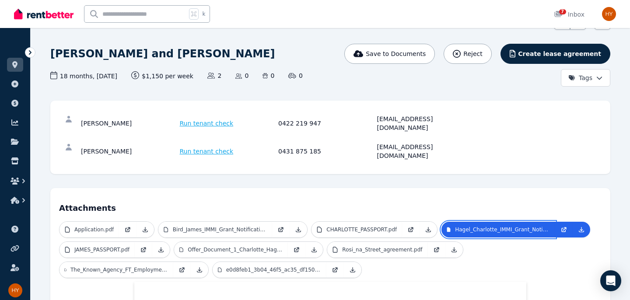
scroll to position [68, 0]
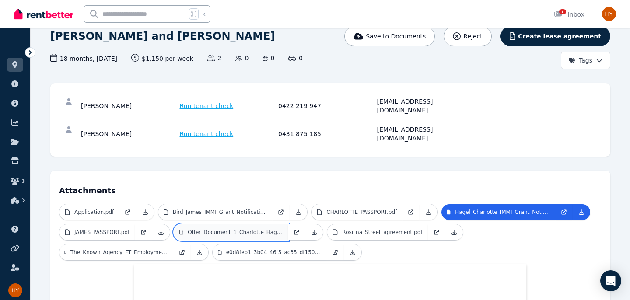
click at [211, 229] on p "Offer_Document_1_Charlotte_Hagel.docx.pdf" at bounding box center [235, 232] width 95 height 7
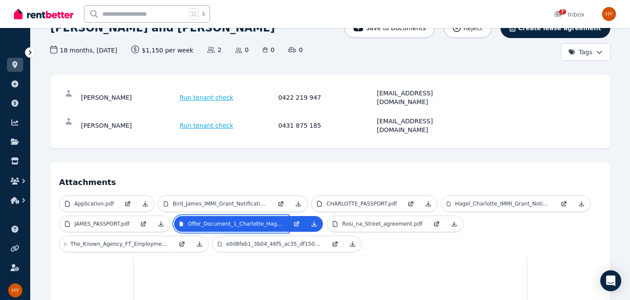
scroll to position [79, 0]
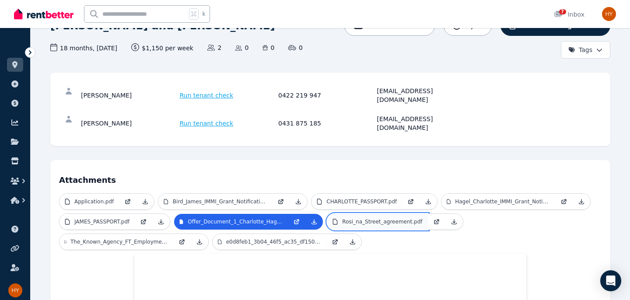
click at [405, 214] on link "Rosi_na_Street_agreement.pdf" at bounding box center [377, 222] width 100 height 16
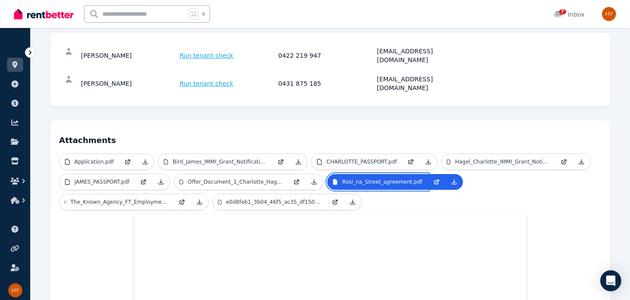
scroll to position [125, 0]
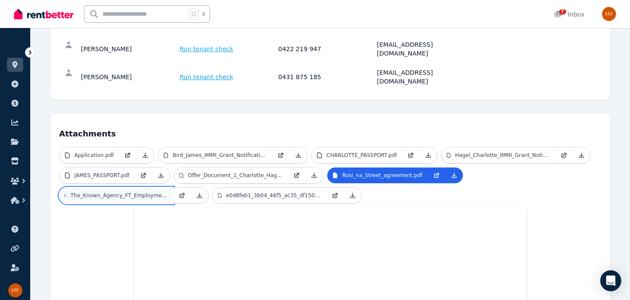
click at [138, 192] on p "The_Known_Agency_FT_Employment_[DEMOGRAPHIC_DATA]_James_Bird_Draft81.pdf" at bounding box center [119, 195] width 98 height 7
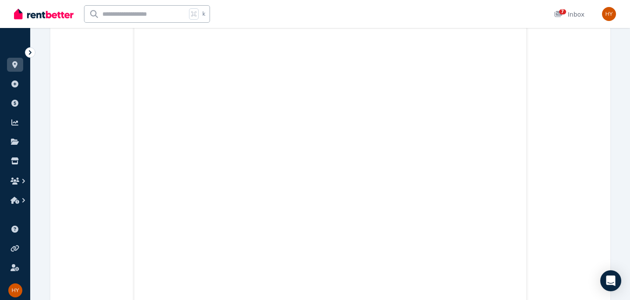
scroll to position [7371, 0]
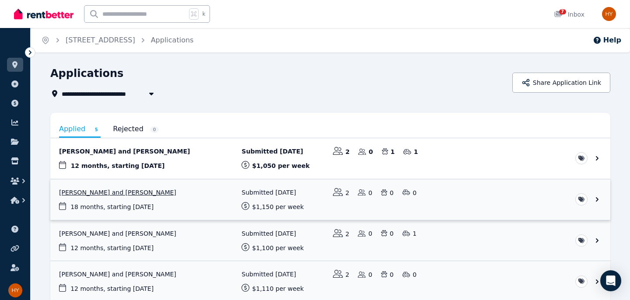
click at [216, 194] on link "View application: Charlotte Hagel and James Bird" at bounding box center [330, 199] width 560 height 41
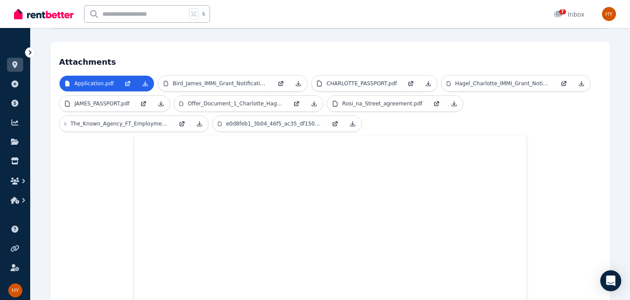
scroll to position [197, 0]
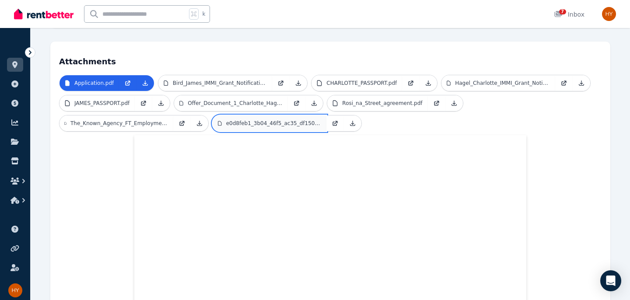
click at [272, 120] on p "e0d8feb1_3b04_46f5_ac35_df1508a80cfd.pdf" at bounding box center [273, 123] width 95 height 7
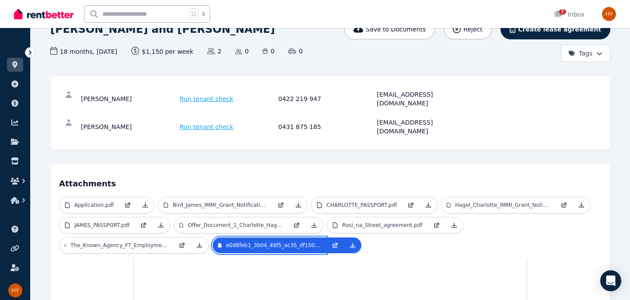
scroll to position [0, 0]
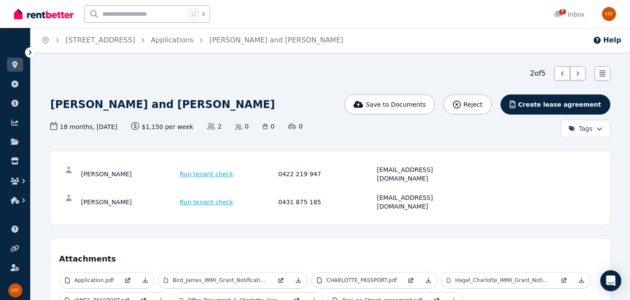
click at [208, 194] on div "[PERSON_NAME] Run tenant check 0431 875 185 [EMAIL_ADDRESS][DOMAIN_NAME]" at bounding box center [330, 202] width 542 height 28
click at [207, 198] on span "Run tenant check" at bounding box center [207, 202] width 54 height 9
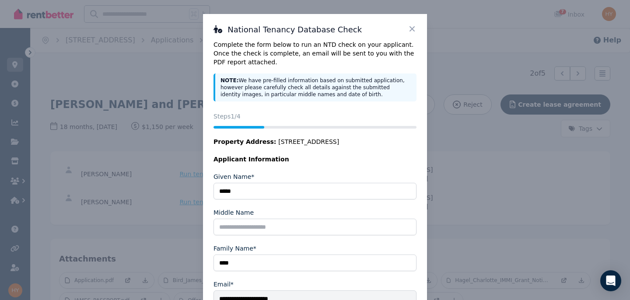
click at [412, 29] on icon at bounding box center [411, 28] width 5 height 5
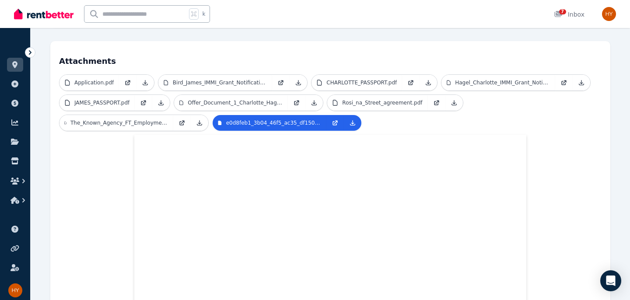
scroll to position [197, 0]
click at [424, 50] on h4 "Attachments" at bounding box center [330, 58] width 542 height 17
click at [185, 80] on p "Bird_James_IMMI_Grant_Notification.pdf" at bounding box center [220, 83] width 94 height 7
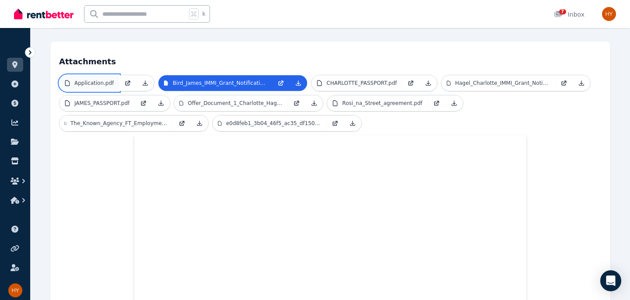
click at [94, 80] on p "Application.pdf" at bounding box center [93, 83] width 39 height 7
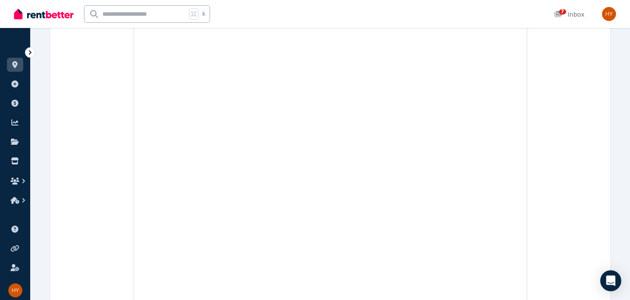
scroll to position [838, 0]
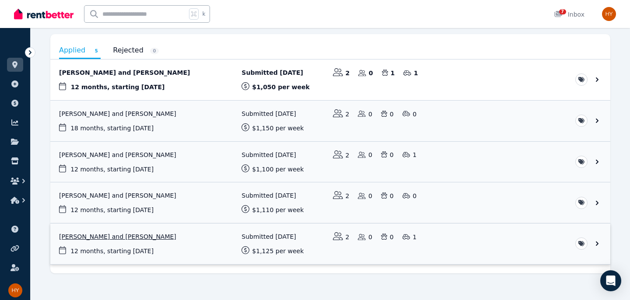
scroll to position [82, 0]
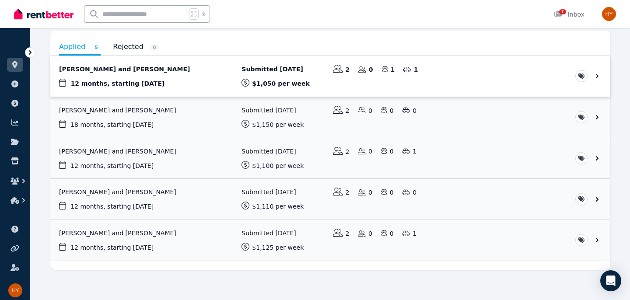
click at [133, 70] on link "View application: Adam Rowland and Olivia Lewis" at bounding box center [330, 76] width 560 height 41
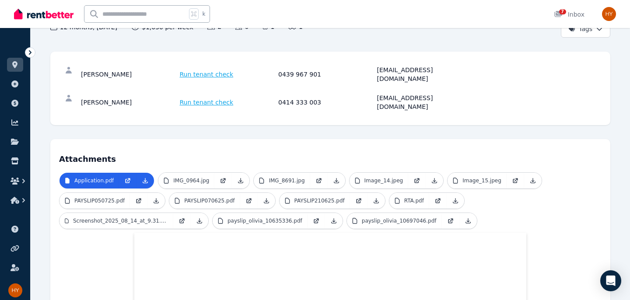
scroll to position [96, 0]
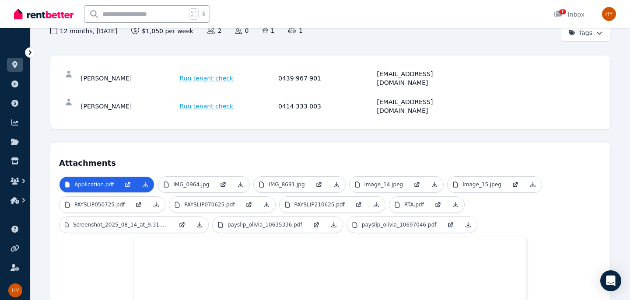
click at [197, 74] on span "Run tenant check" at bounding box center [207, 78] width 54 height 9
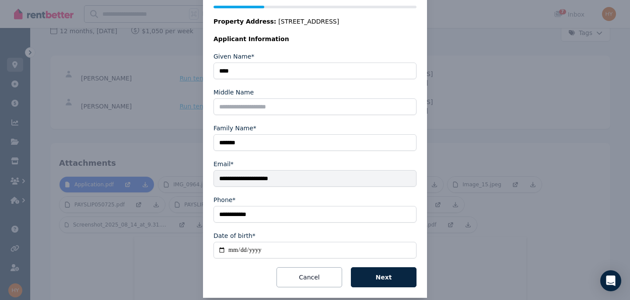
scroll to position [132, 0]
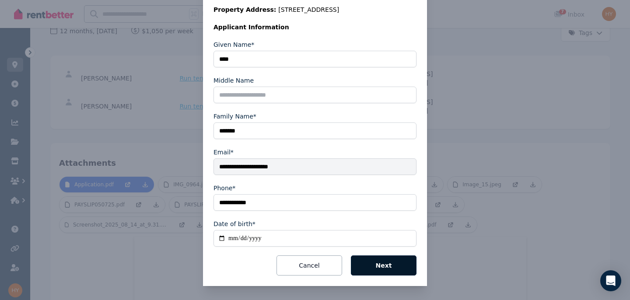
click at [379, 268] on button "Next" at bounding box center [384, 265] width 66 height 20
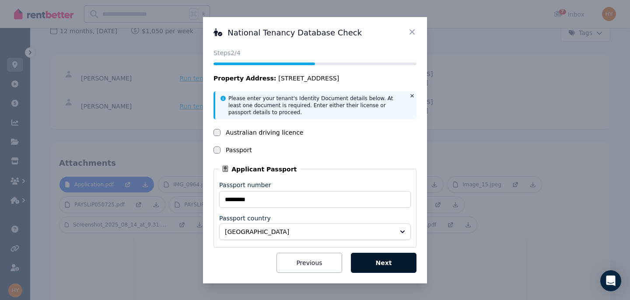
scroll to position [0, 0]
click at [378, 262] on button "Next" at bounding box center [384, 263] width 66 height 20
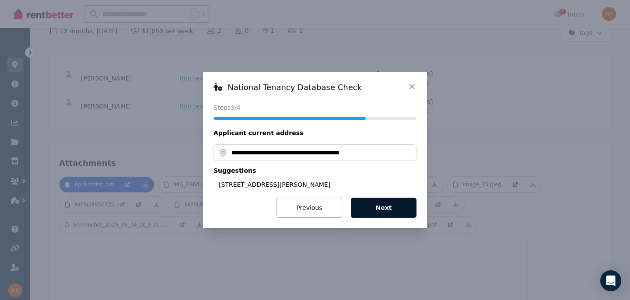
click at [380, 207] on button "Next" at bounding box center [384, 208] width 66 height 20
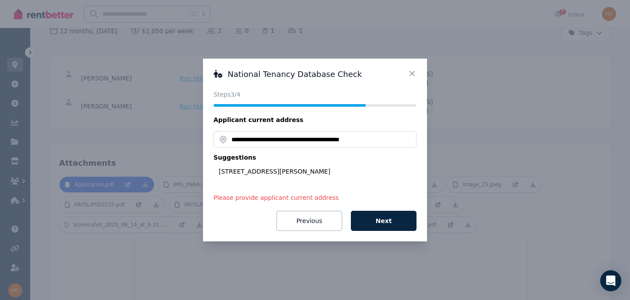
click at [410, 73] on icon at bounding box center [412, 73] width 9 height 9
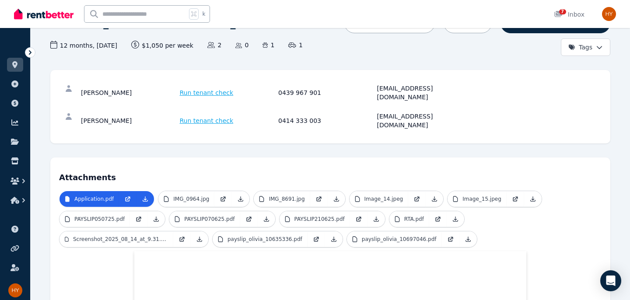
scroll to position [82, 0]
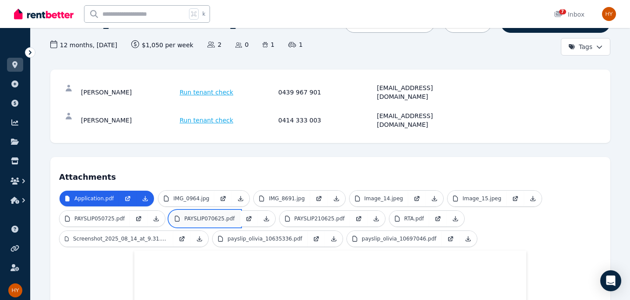
click at [224, 215] on p "PAYSLIP070625.pdf" at bounding box center [209, 218] width 50 height 7
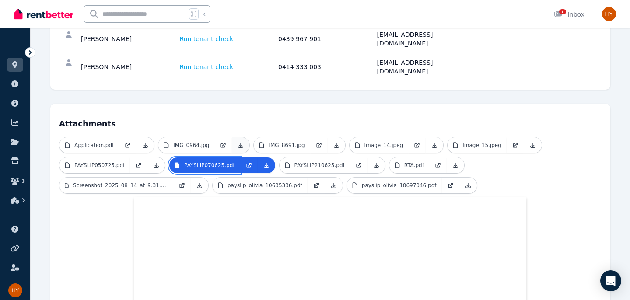
scroll to position [136, 0]
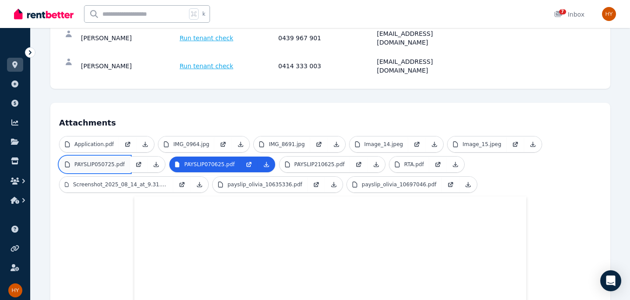
click at [112, 161] on p "PAYSLIP050725.pdf" at bounding box center [99, 164] width 50 height 7
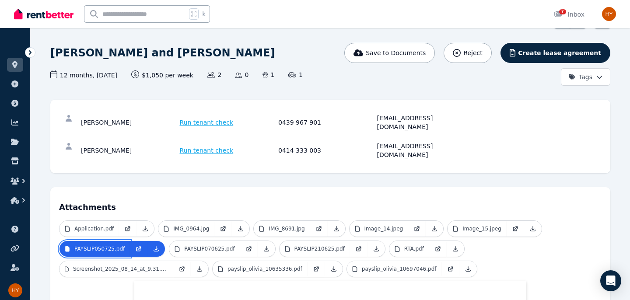
scroll to position [58, 0]
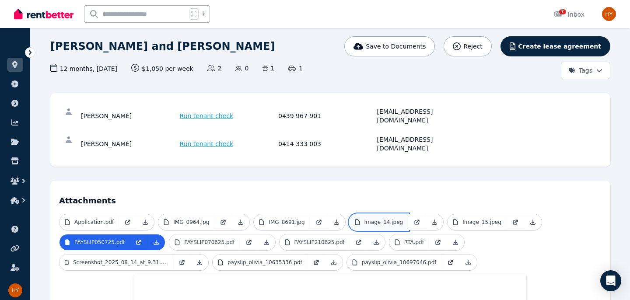
click at [364, 219] on p "Image_14.jpeg" at bounding box center [383, 222] width 39 height 7
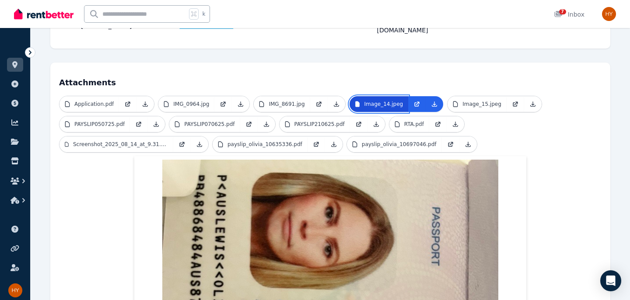
scroll to position [171, 0]
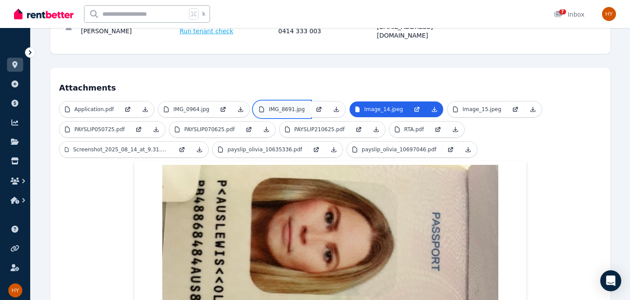
click at [298, 106] on p "IMG_8691.jpg" at bounding box center [286, 109] width 36 height 7
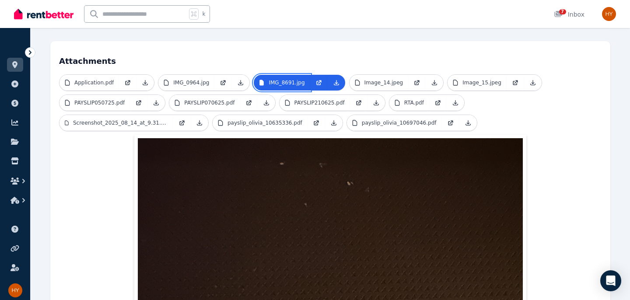
scroll to position [196, 0]
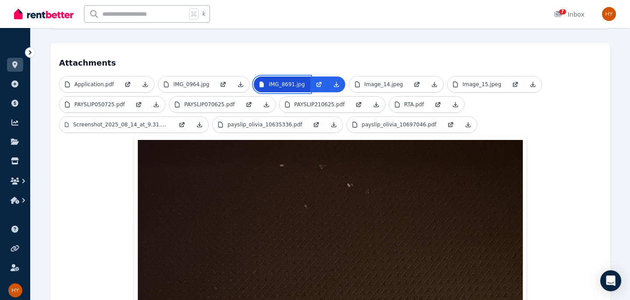
click at [290, 81] on p "IMG_8691.jpg" at bounding box center [286, 84] width 36 height 7
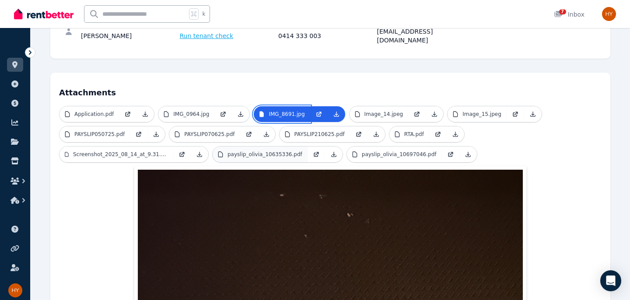
scroll to position [166, 0]
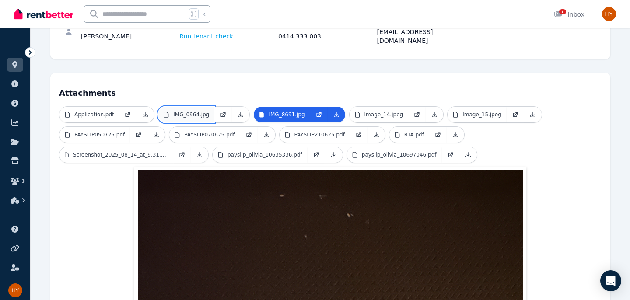
click at [185, 111] on p "IMG_0964.jpg" at bounding box center [191, 114] width 36 height 7
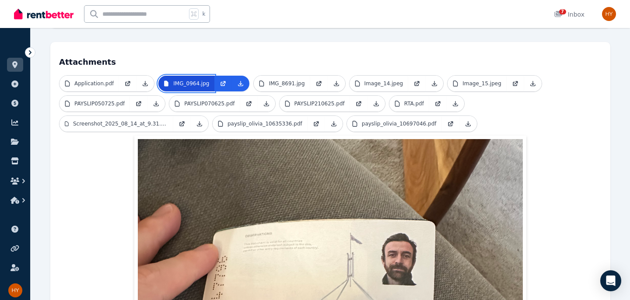
scroll to position [197, 0]
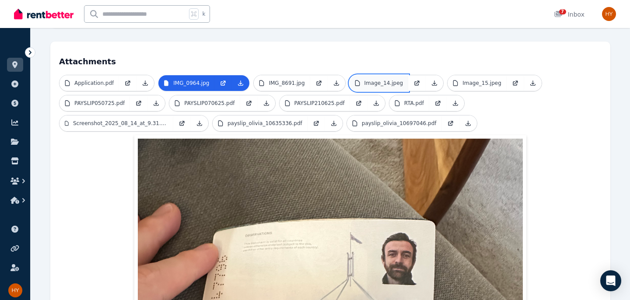
click at [381, 80] on p "Image_14.jpeg" at bounding box center [383, 83] width 39 height 7
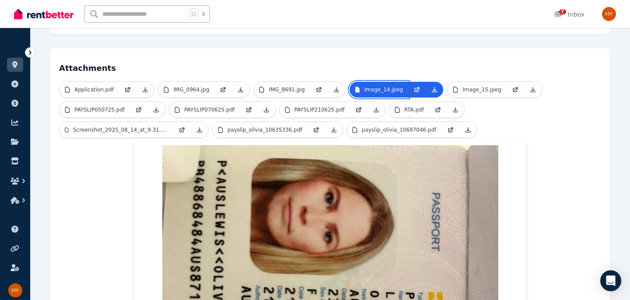
scroll to position [181, 0]
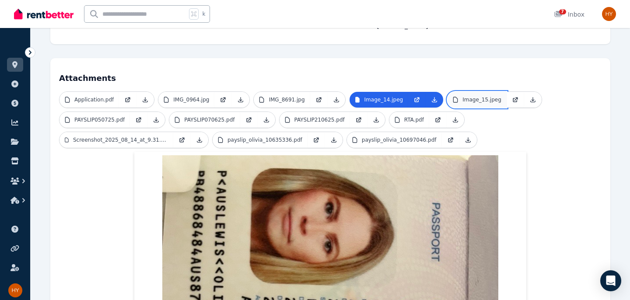
click at [488, 96] on p "Image_15.jpeg" at bounding box center [481, 99] width 39 height 7
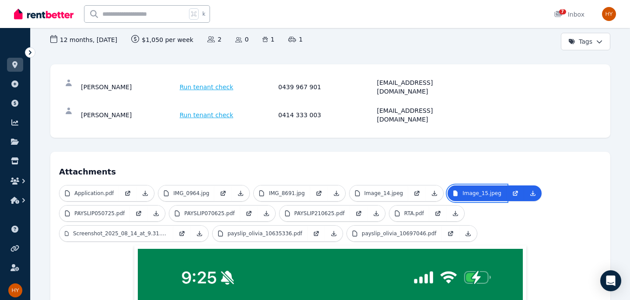
scroll to position [89, 0]
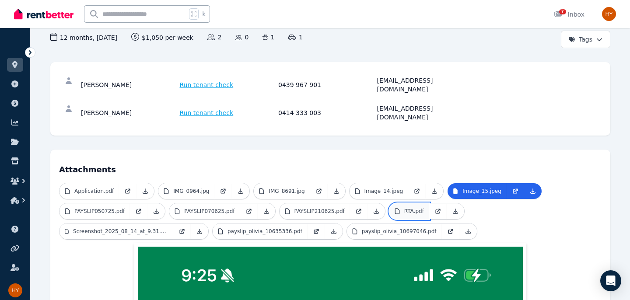
click at [403, 203] on link "RTA.pdf" at bounding box center [409, 211] width 40 height 16
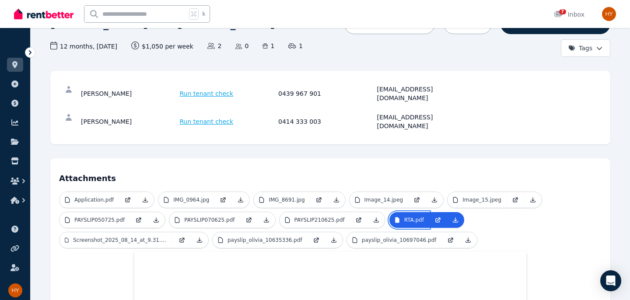
scroll to position [85, 0]
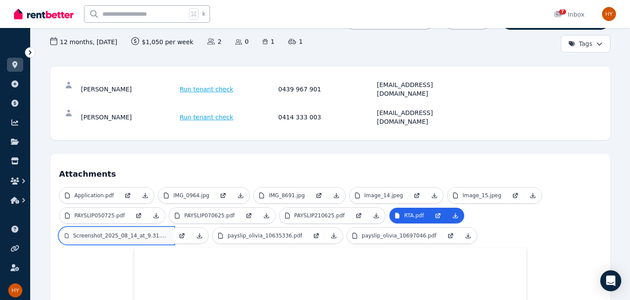
click at [108, 232] on p "Screenshot_2025_08_14_at_9.31.34_pm.png" at bounding box center [120, 235] width 95 height 7
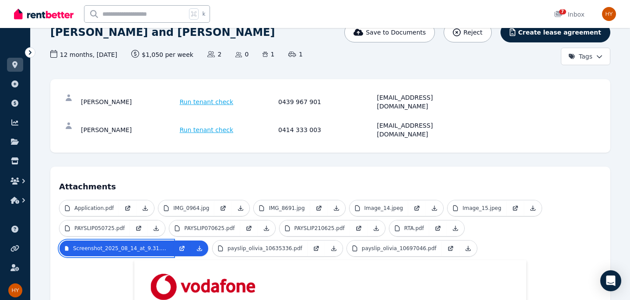
scroll to position [73, 0]
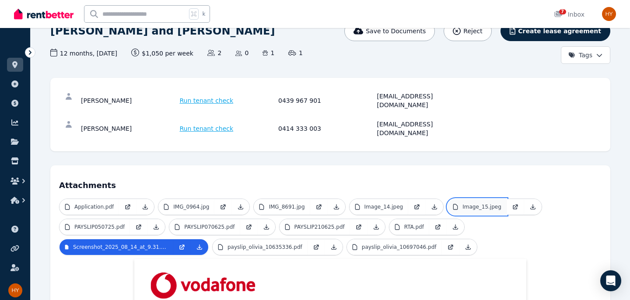
click at [465, 203] on p "Image_15.jpeg" at bounding box center [481, 206] width 39 height 7
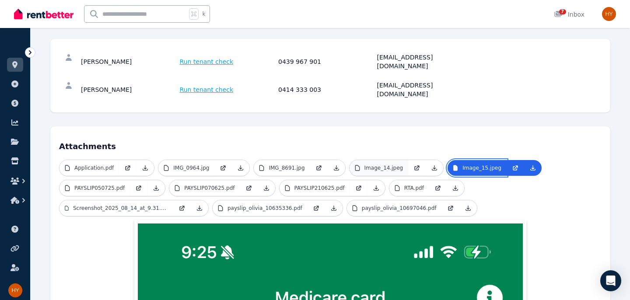
scroll to position [101, 0]
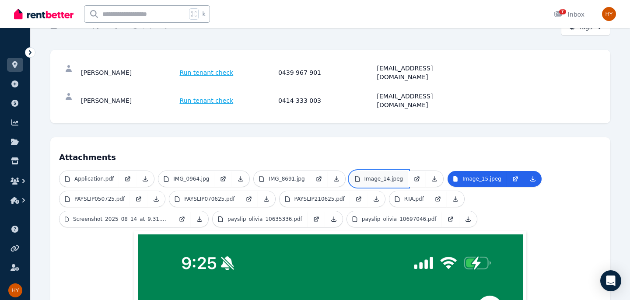
click at [375, 175] on p "Image_14.jpeg" at bounding box center [383, 178] width 39 height 7
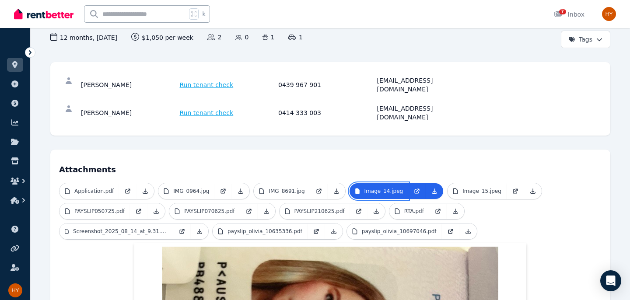
scroll to position [86, 0]
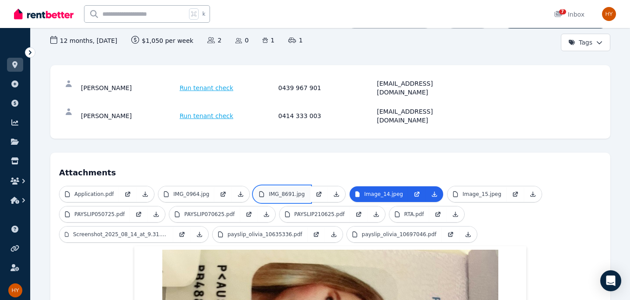
click at [285, 191] on p "IMG_8691.jpg" at bounding box center [286, 194] width 36 height 7
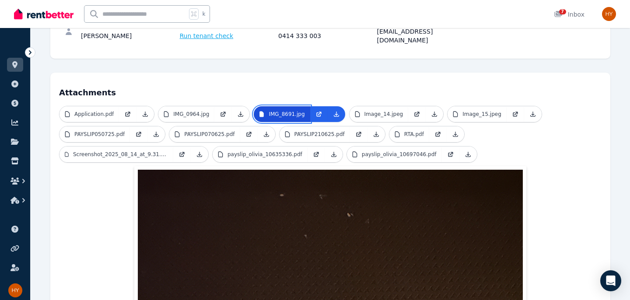
scroll to position [165, 0]
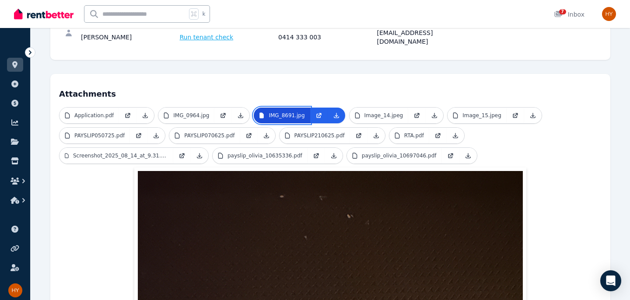
click at [271, 112] on p "IMG_8691.jpg" at bounding box center [286, 115] width 36 height 7
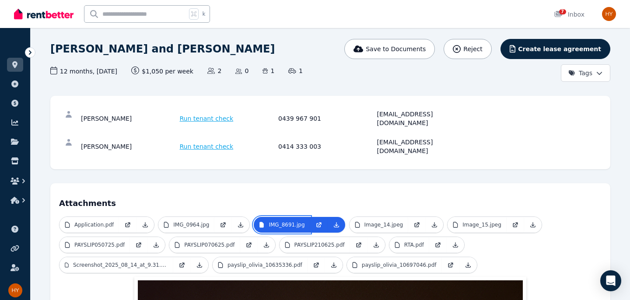
scroll to position [58, 0]
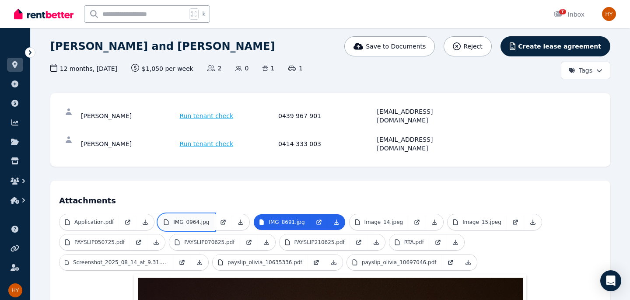
click at [182, 219] on p "IMG_0964.jpg" at bounding box center [191, 222] width 36 height 7
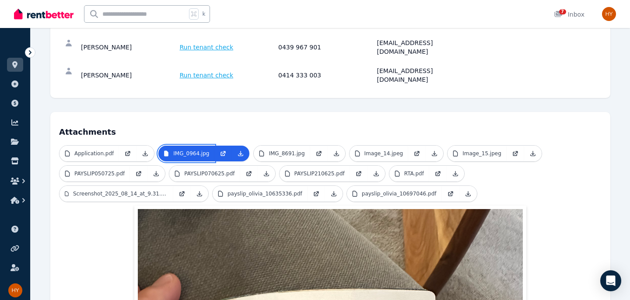
scroll to position [125, 0]
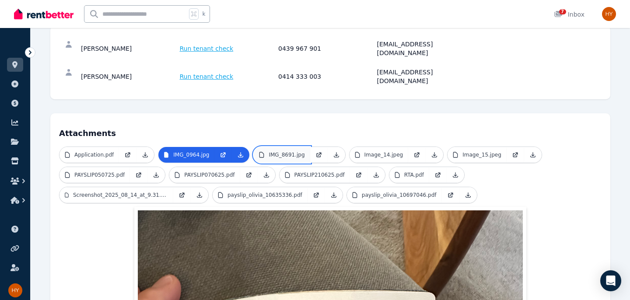
click at [279, 147] on link "IMG_8691.jpg" at bounding box center [282, 155] width 56 height 16
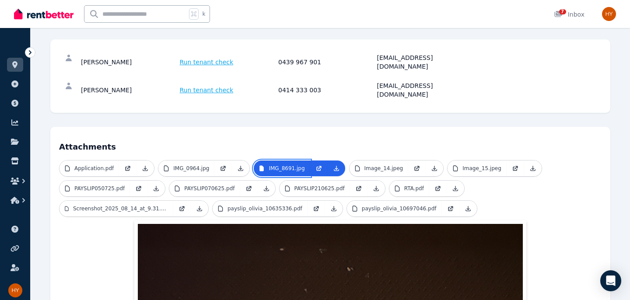
scroll to position [112, 0]
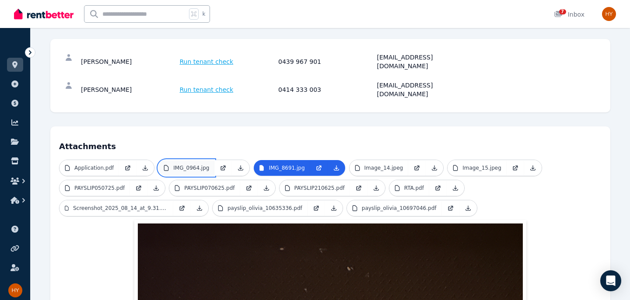
click at [185, 164] on p "IMG_0964.jpg" at bounding box center [191, 167] width 36 height 7
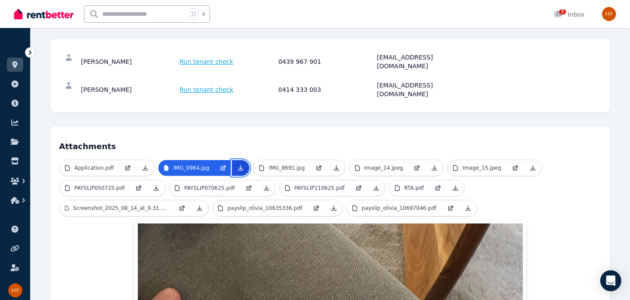
click at [242, 166] on icon at bounding box center [240, 168] width 5 height 5
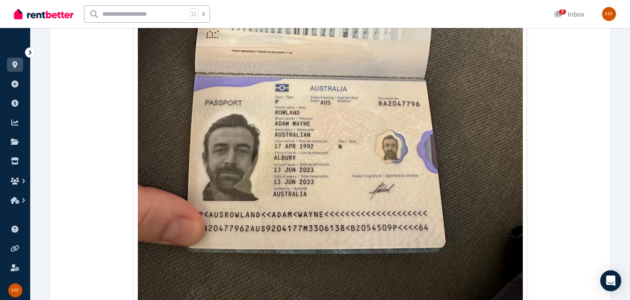
scroll to position [524, 0]
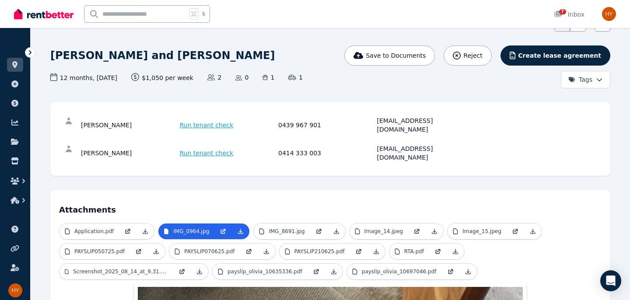
scroll to position [0, 0]
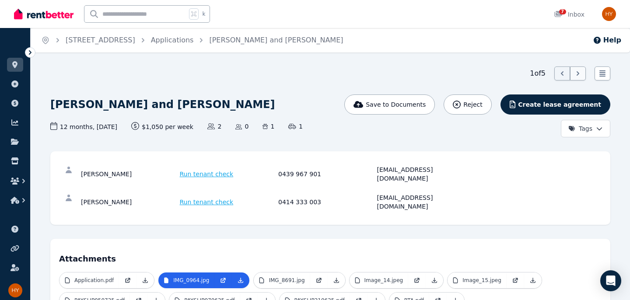
click at [579, 73] on icon at bounding box center [577, 73] width 9 height 9
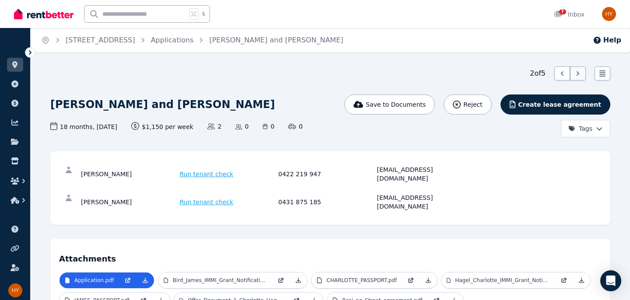
click at [577, 74] on icon at bounding box center [577, 73] width 3 height 4
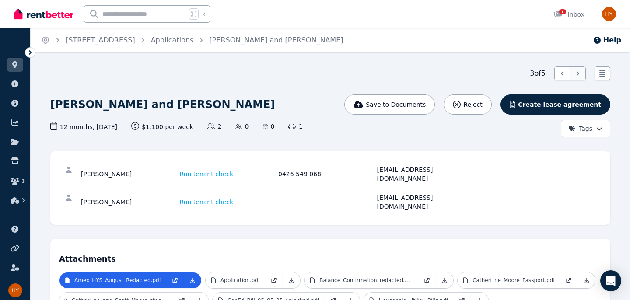
click at [578, 73] on icon at bounding box center [577, 73] width 3 height 4
